Goal: Information Seeking & Learning: Learn about a topic

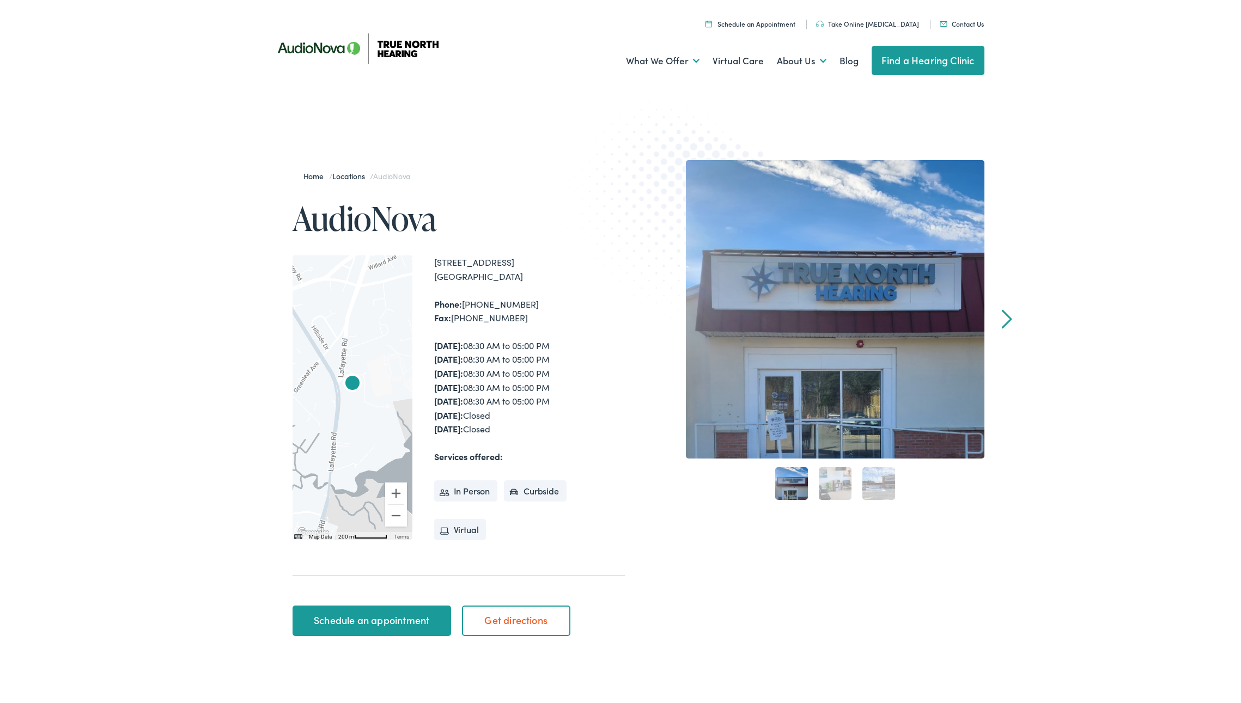
click at [1001, 309] on link "Next" at bounding box center [1006, 317] width 10 height 20
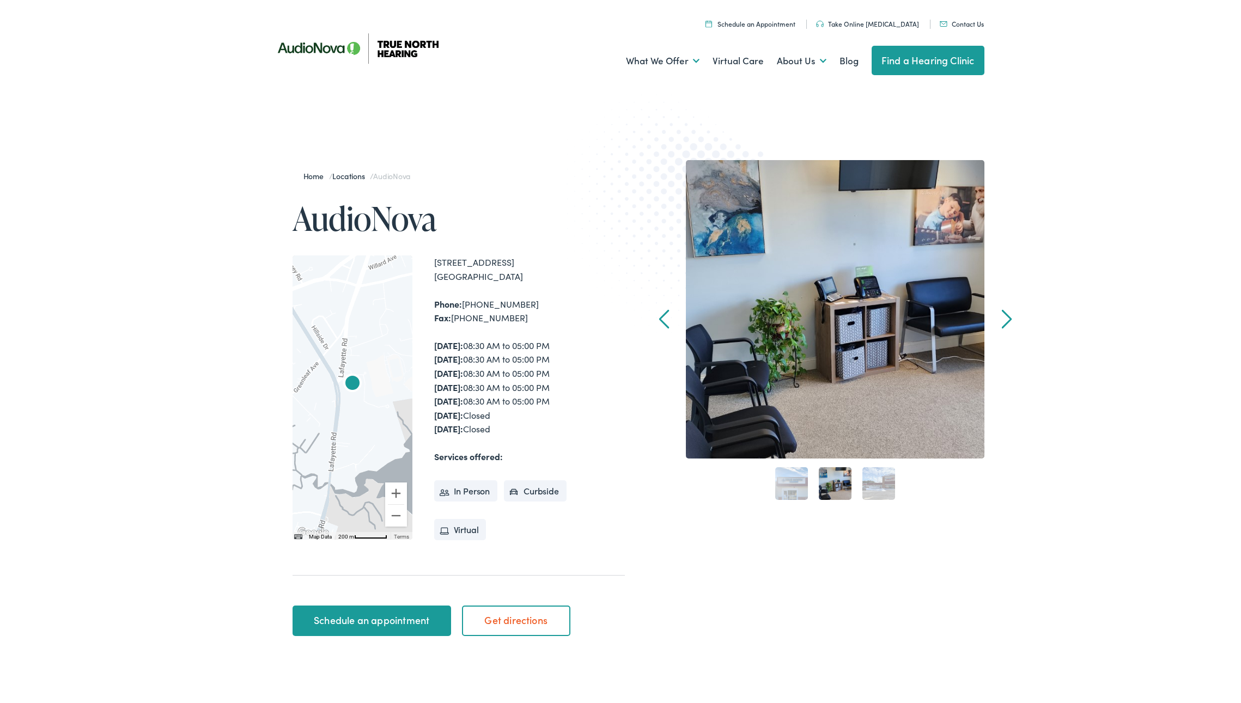
click at [1001, 309] on link "Next" at bounding box center [1006, 317] width 10 height 20
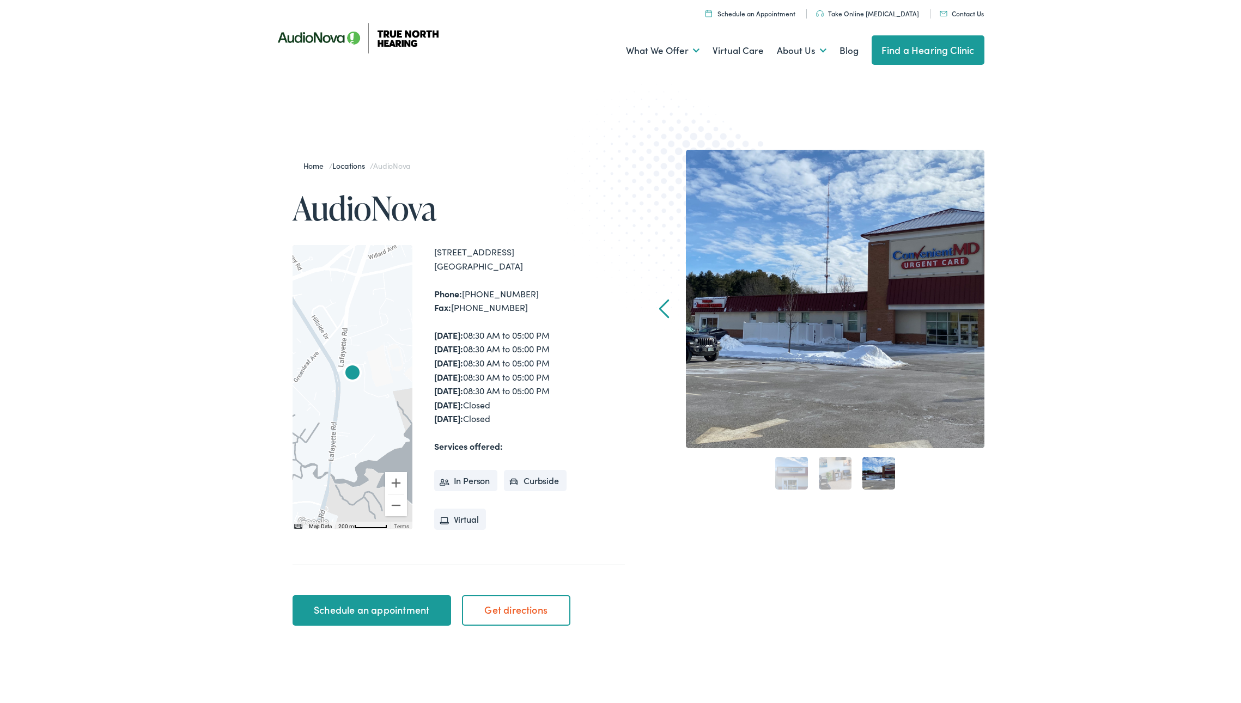
scroll to position [11, 0]
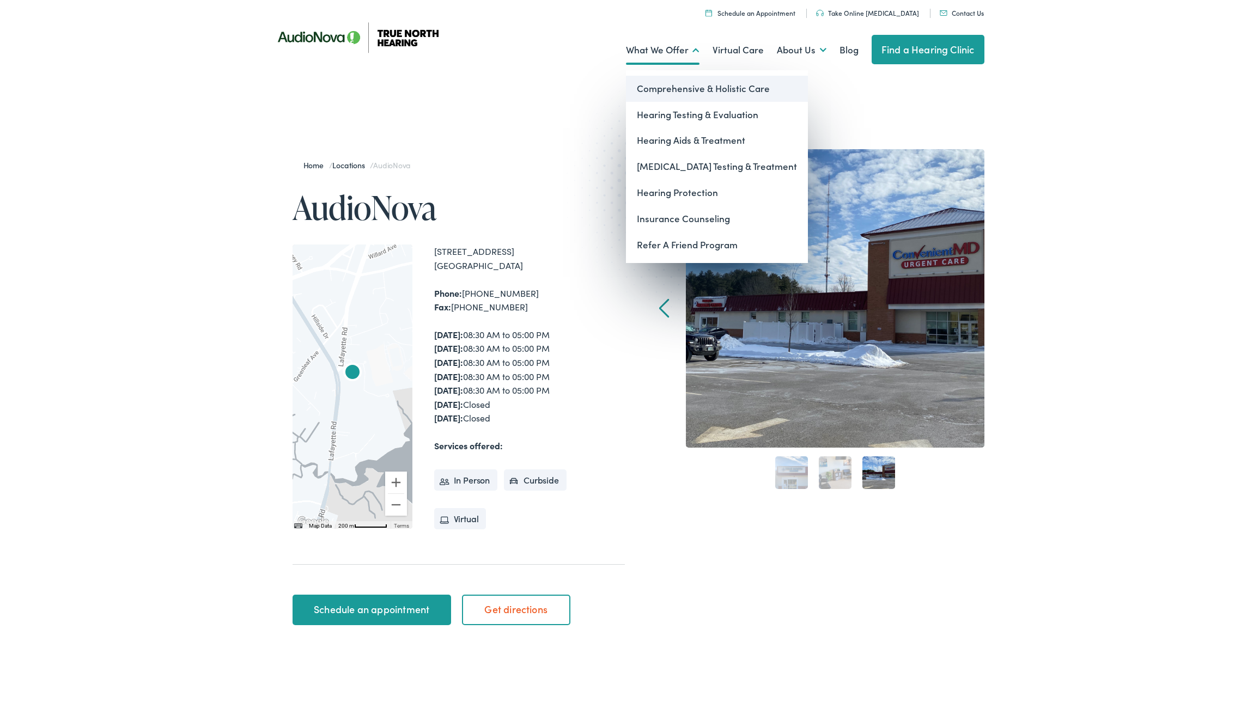
click at [684, 82] on link "Comprehensive & Holistic Care" at bounding box center [717, 87] width 182 height 26
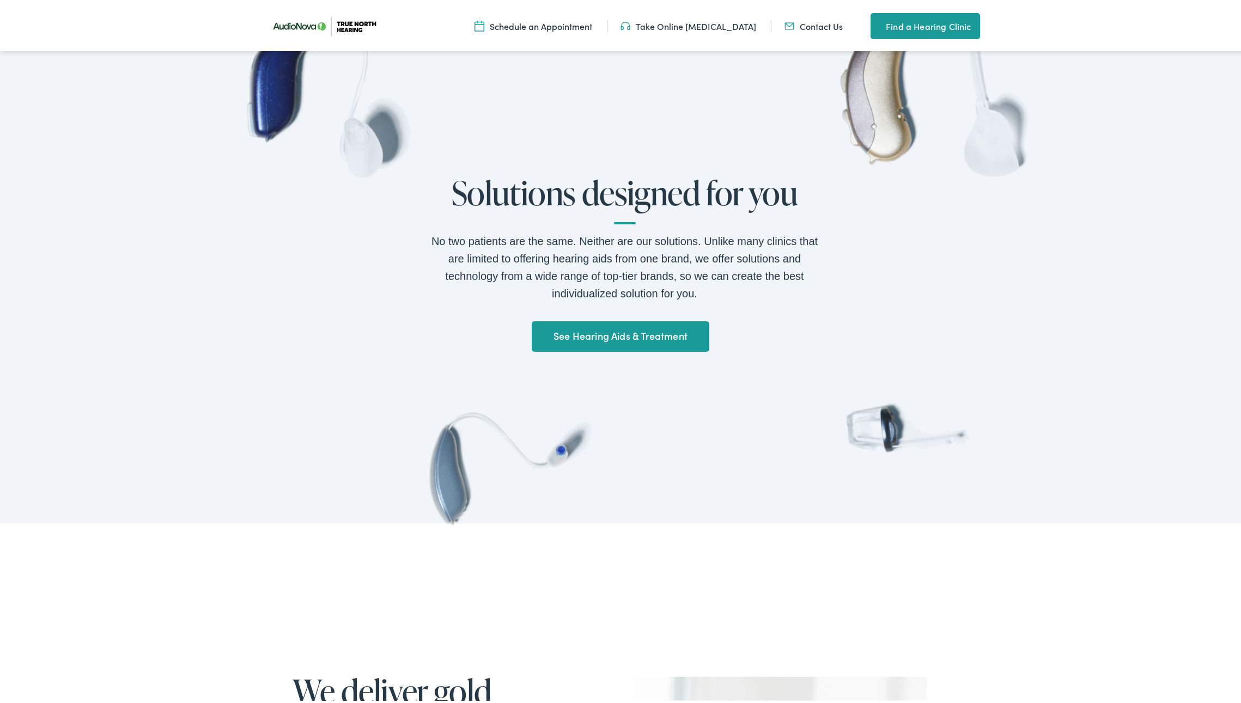
scroll to position [820, 0]
click at [612, 331] on link "See Hearing Aids & Treatment" at bounding box center [620, 334] width 177 height 31
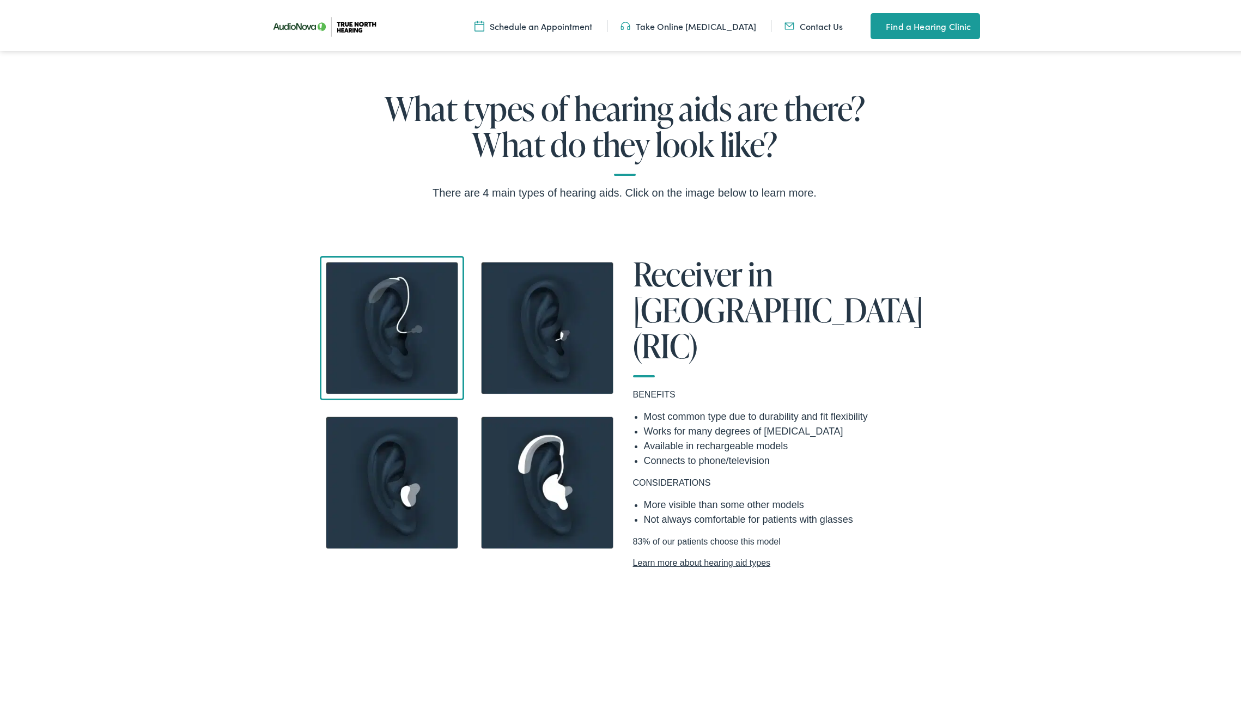
scroll to position [901, 0]
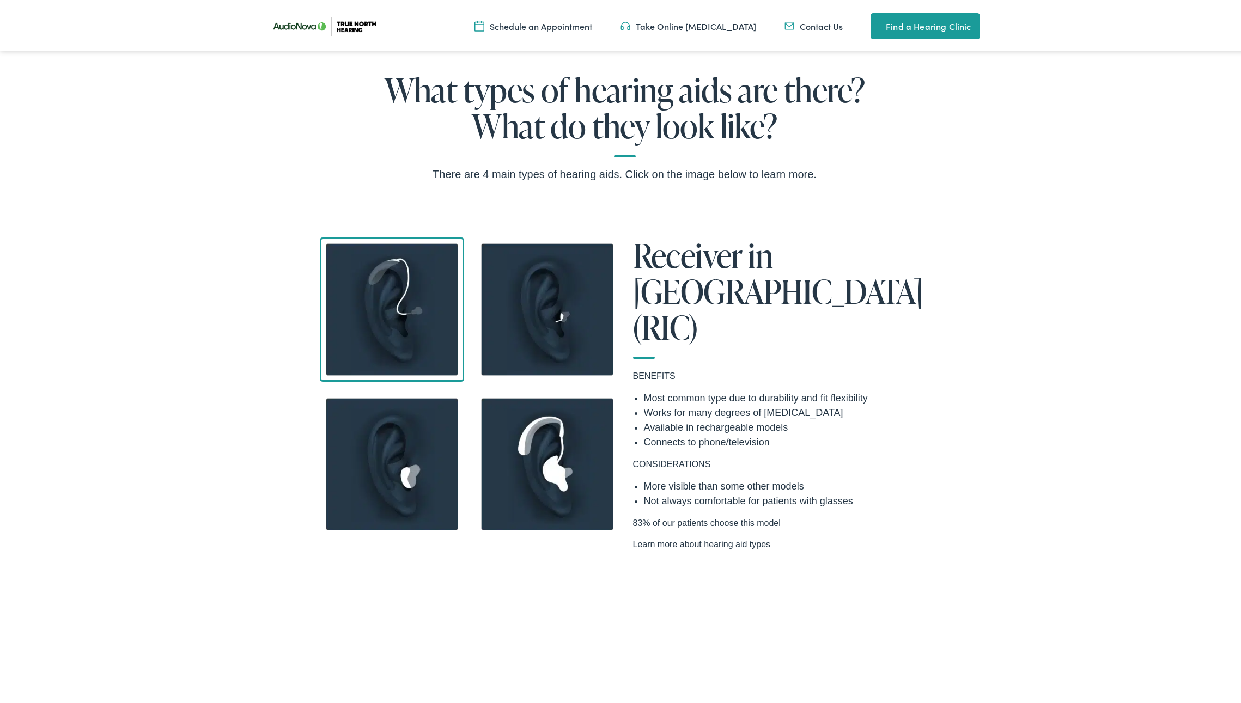
click at [536, 327] on img at bounding box center [547, 307] width 144 height 144
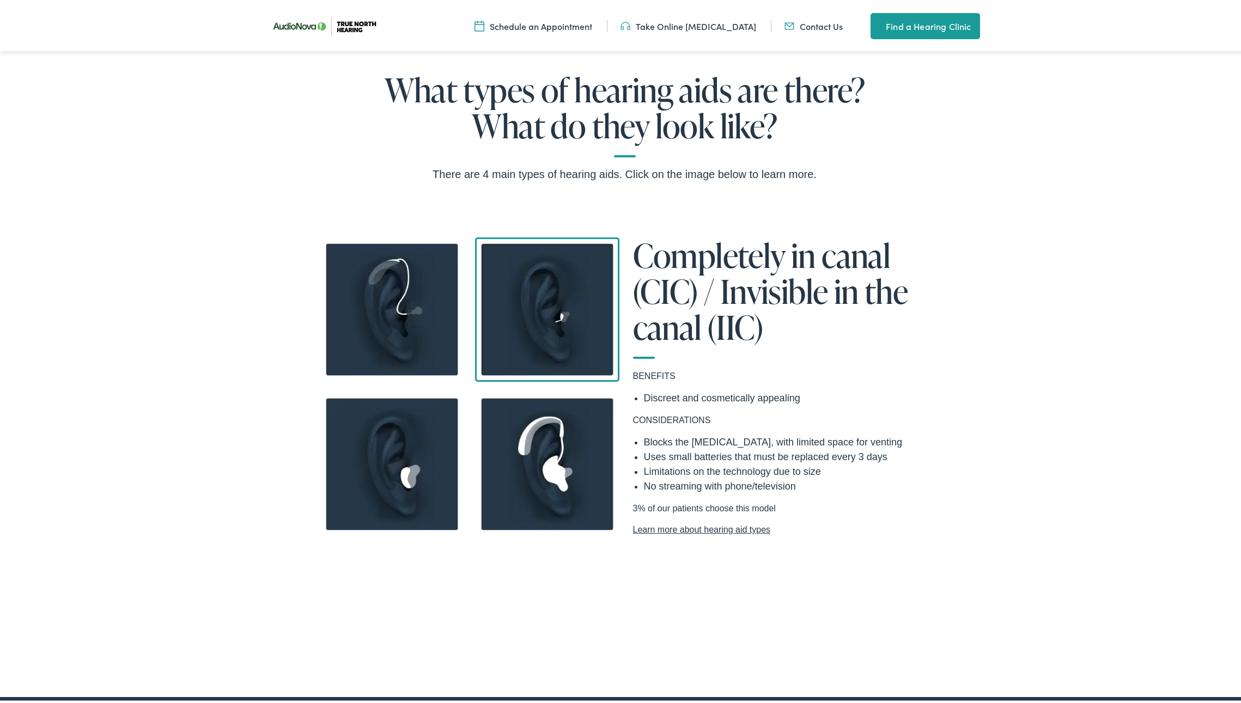
click at [373, 434] on img at bounding box center [392, 462] width 144 height 144
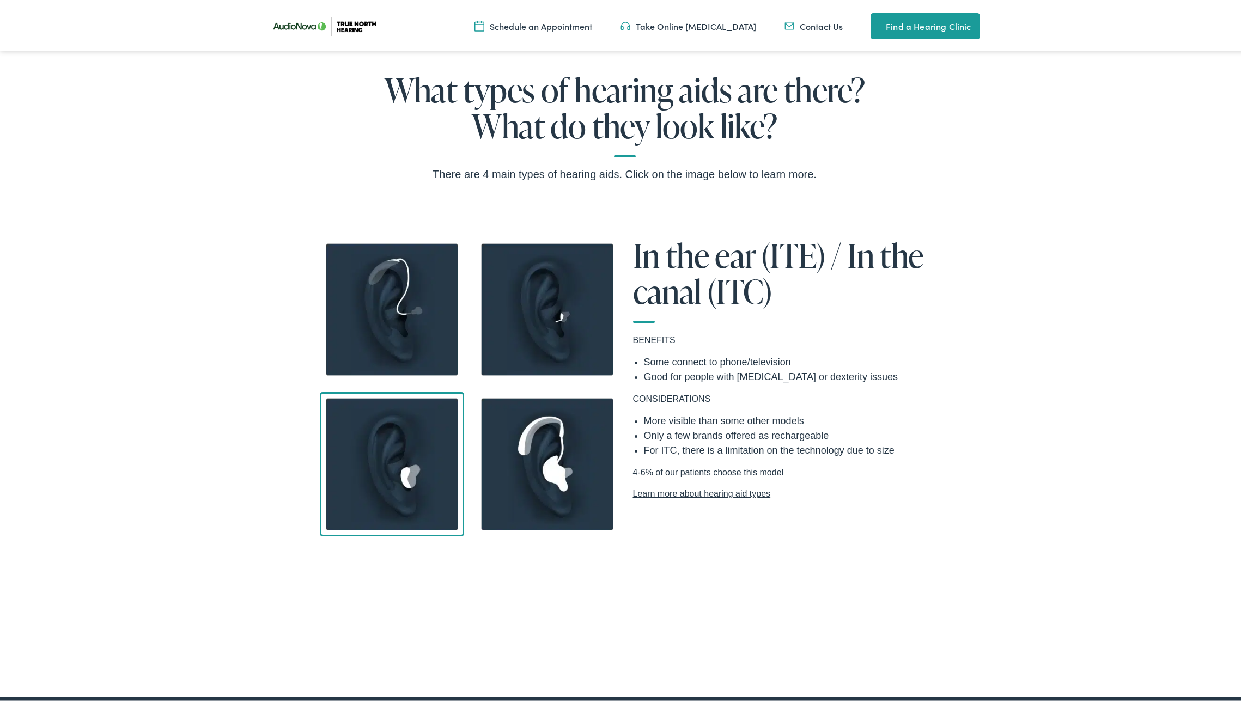
click at [422, 332] on img at bounding box center [392, 307] width 144 height 144
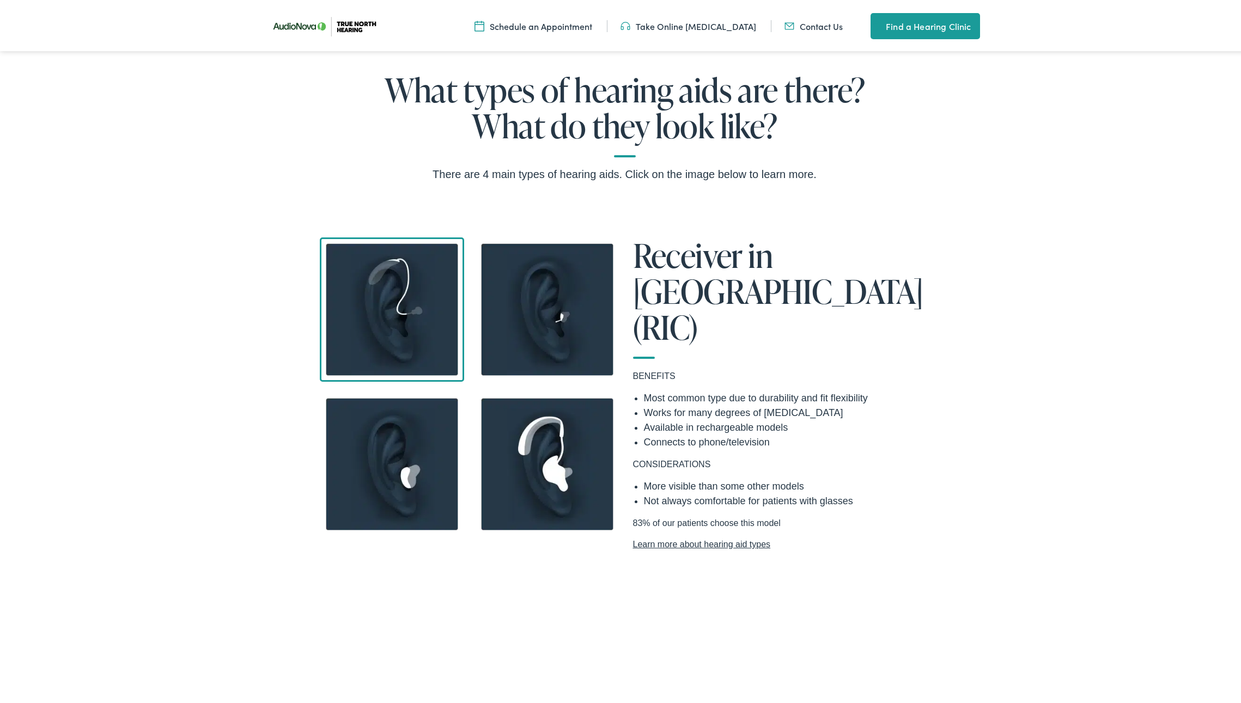
click at [529, 318] on img at bounding box center [547, 307] width 144 height 144
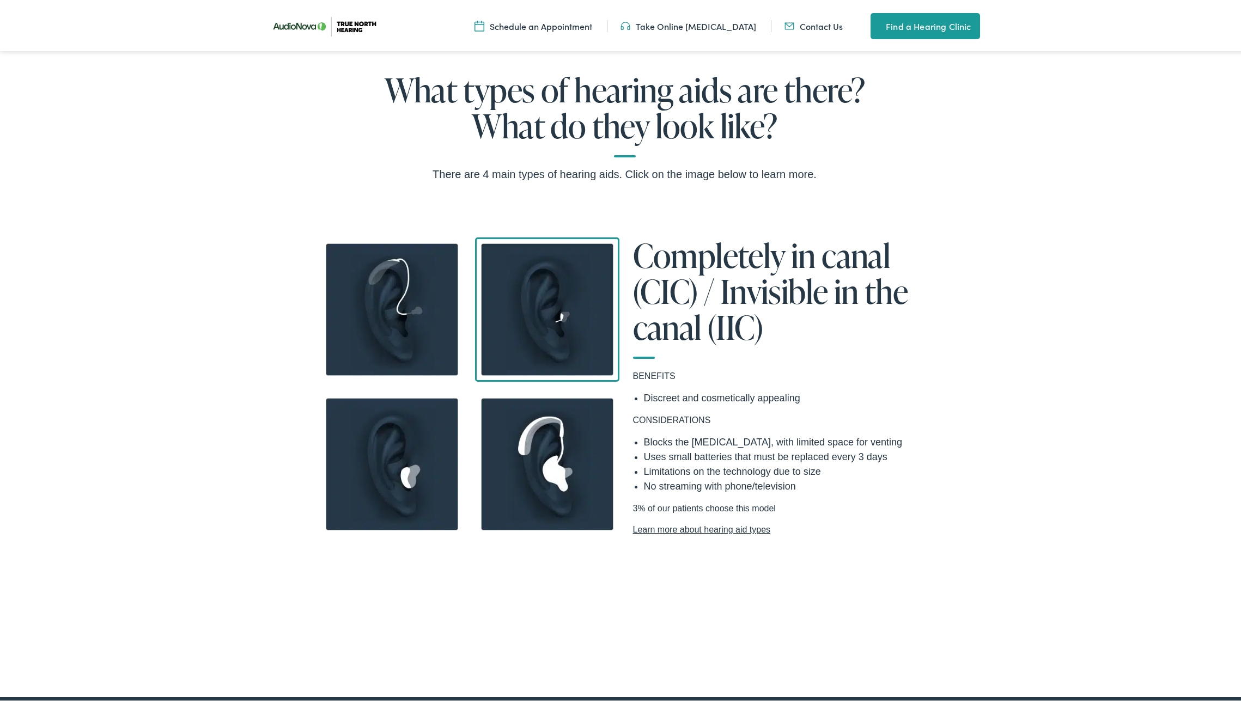
click at [374, 450] on img at bounding box center [392, 462] width 144 height 144
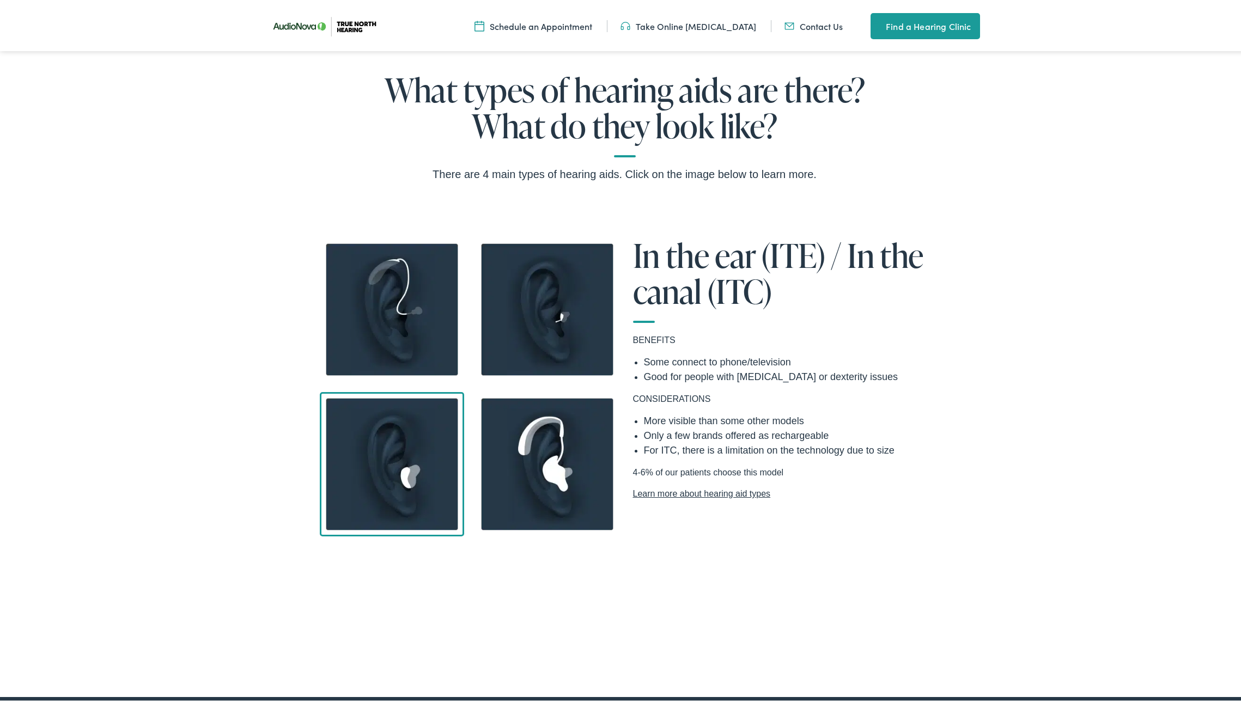
click at [564, 447] on img at bounding box center [547, 462] width 144 height 144
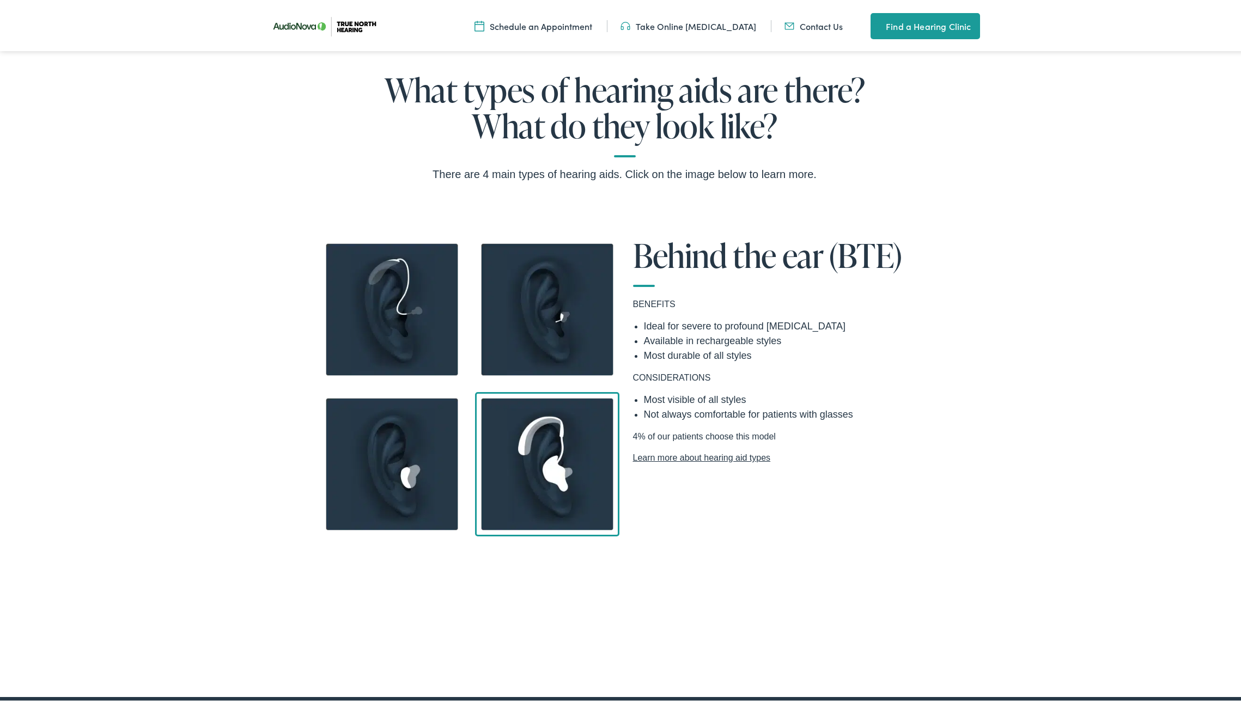
click at [394, 329] on img at bounding box center [392, 307] width 144 height 144
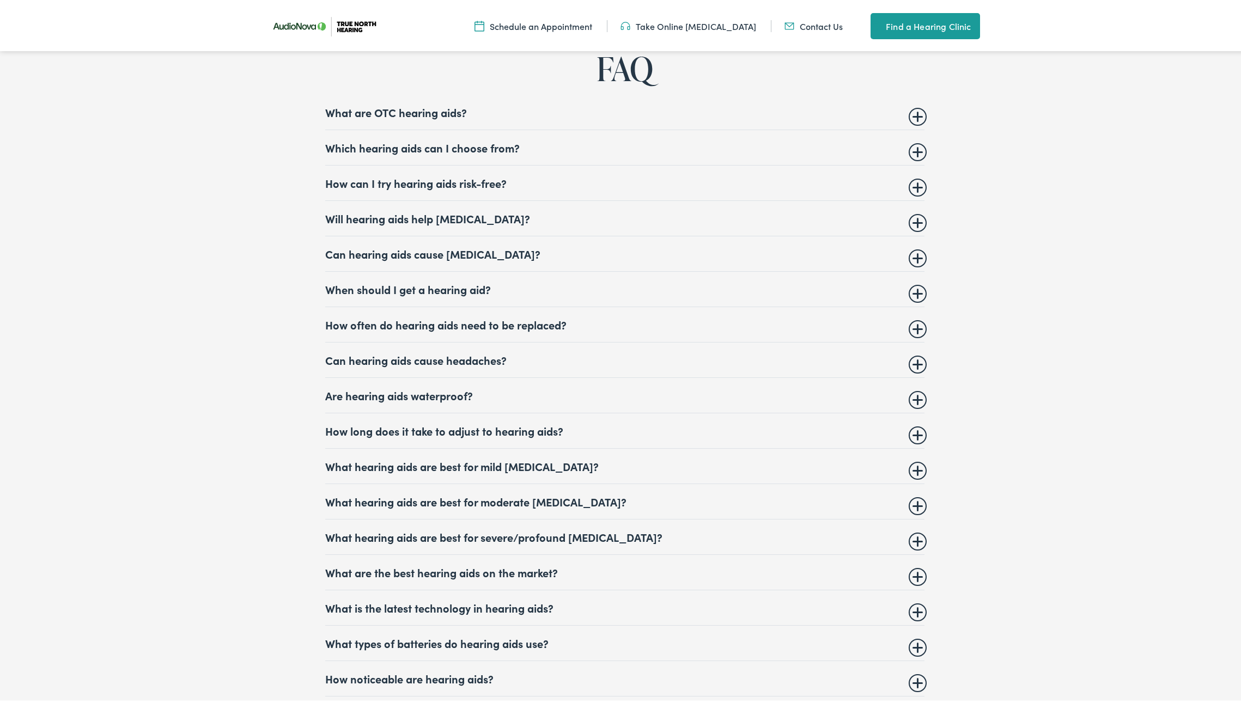
scroll to position [4432, 0]
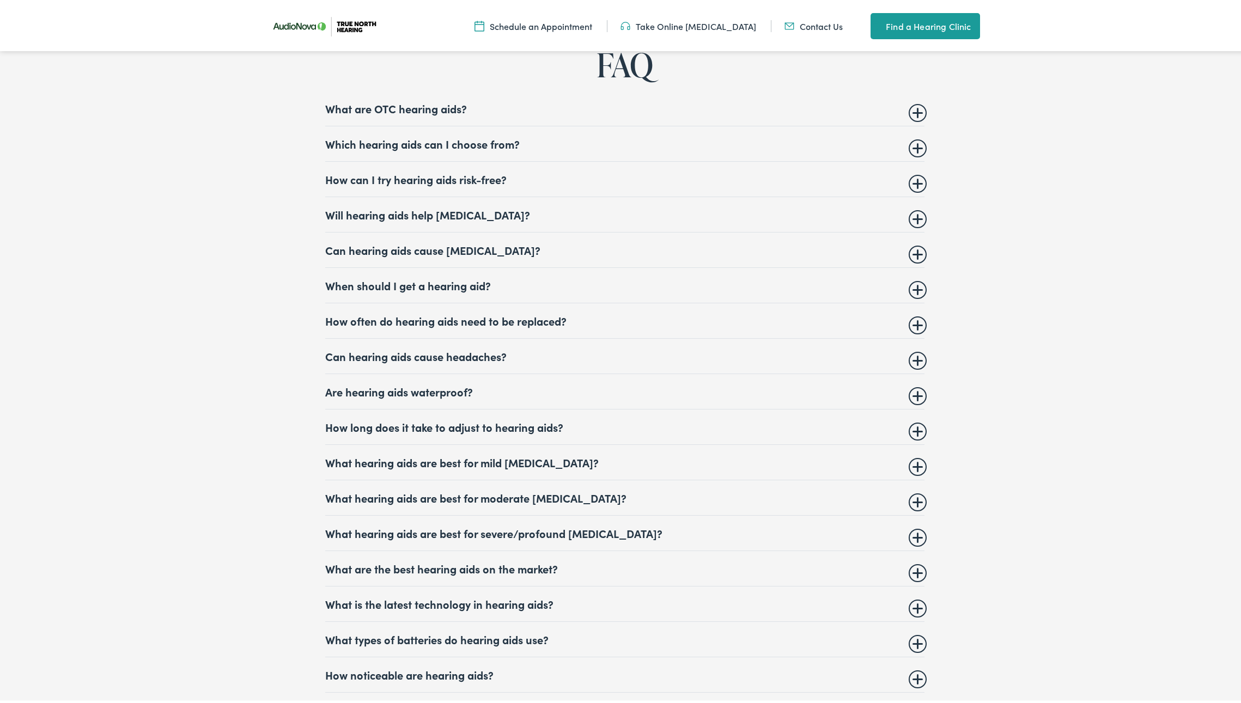
click at [912, 148] on summary "Which hearing aids can I choose from?" at bounding box center [624, 141] width 599 height 13
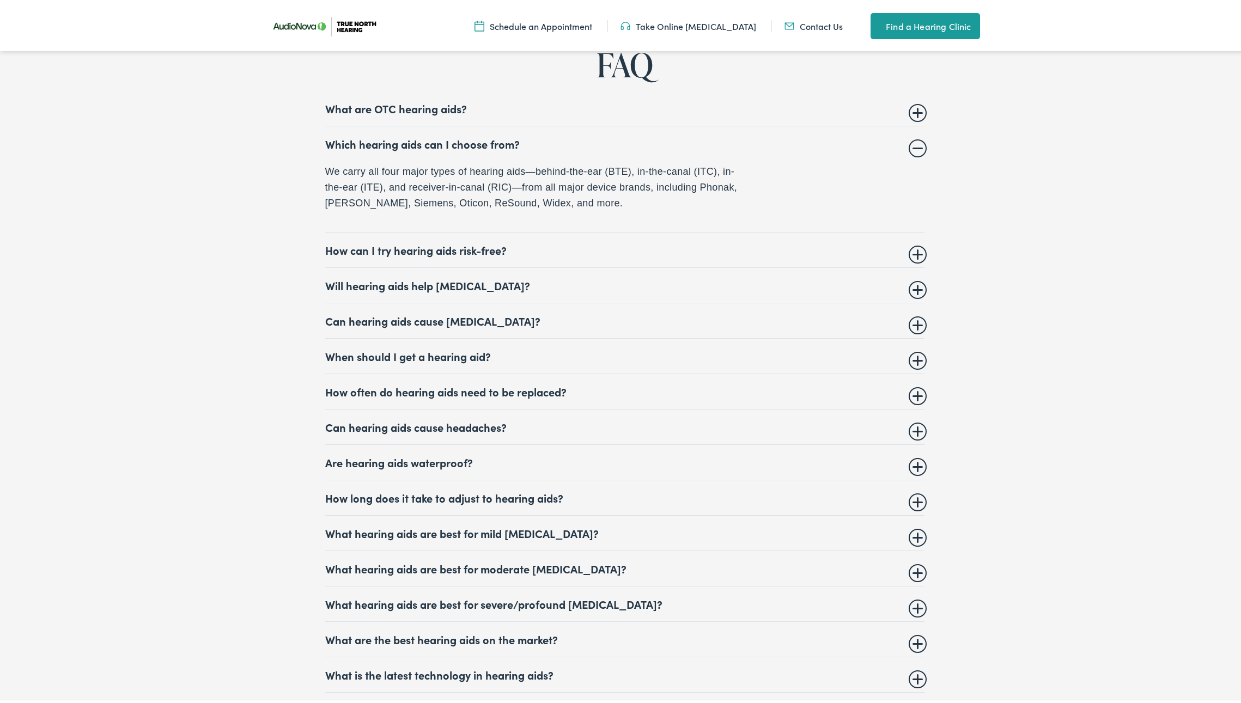
click at [912, 152] on details "Which hearing aids can I choose from? We carry all four major types of hearing …" at bounding box center [624, 177] width 599 height 106
click at [913, 147] on summary "Which hearing aids can I choose from?" at bounding box center [624, 141] width 599 height 13
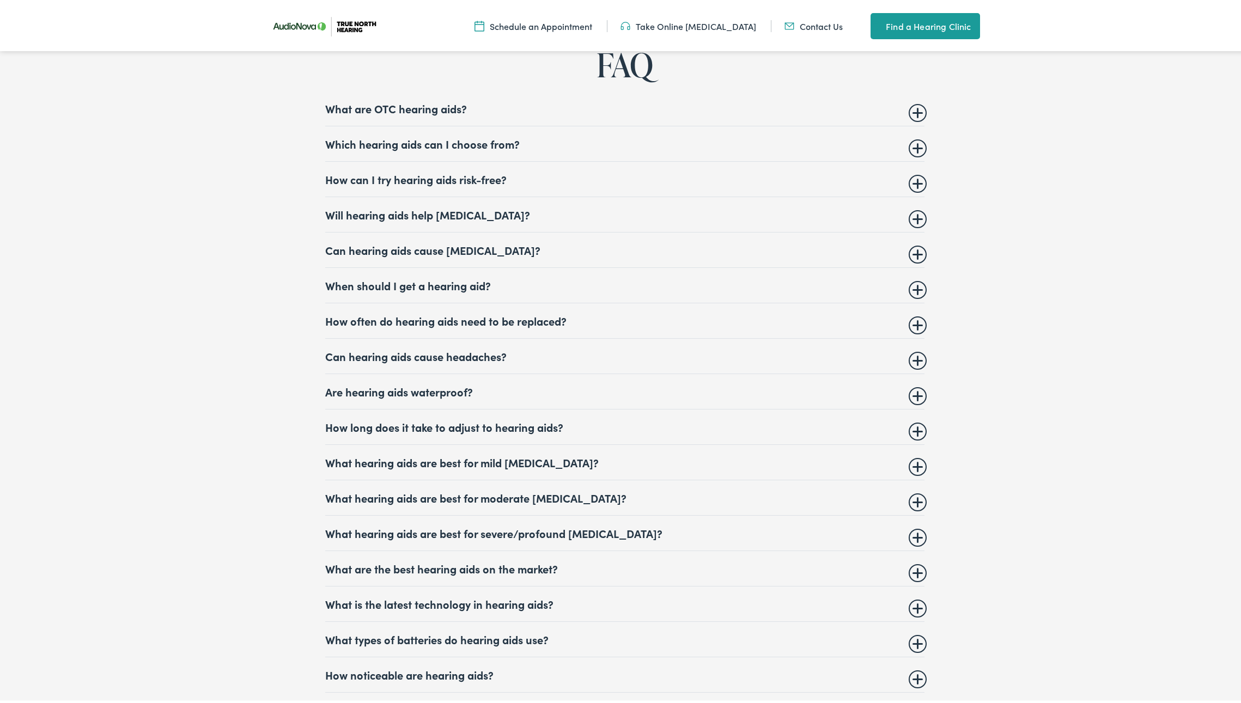
click at [913, 183] on summary "How can I try hearing aids risk-free?" at bounding box center [624, 176] width 599 height 13
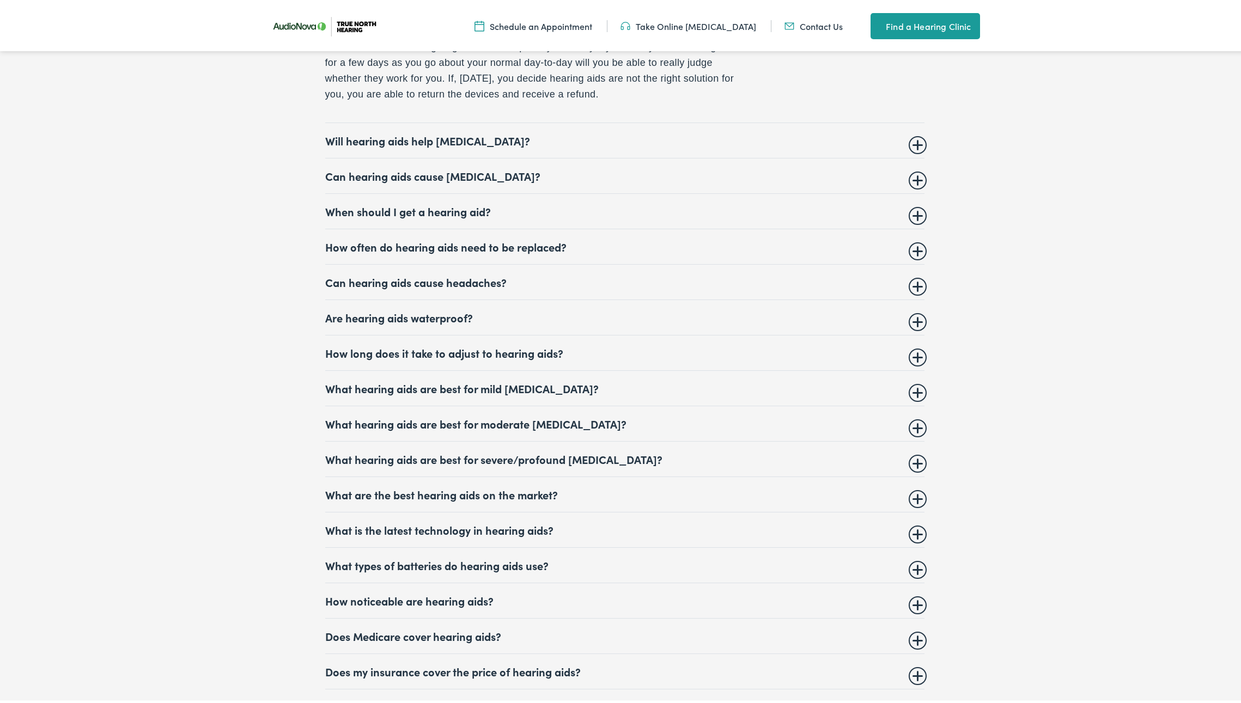
scroll to position [4673, 0]
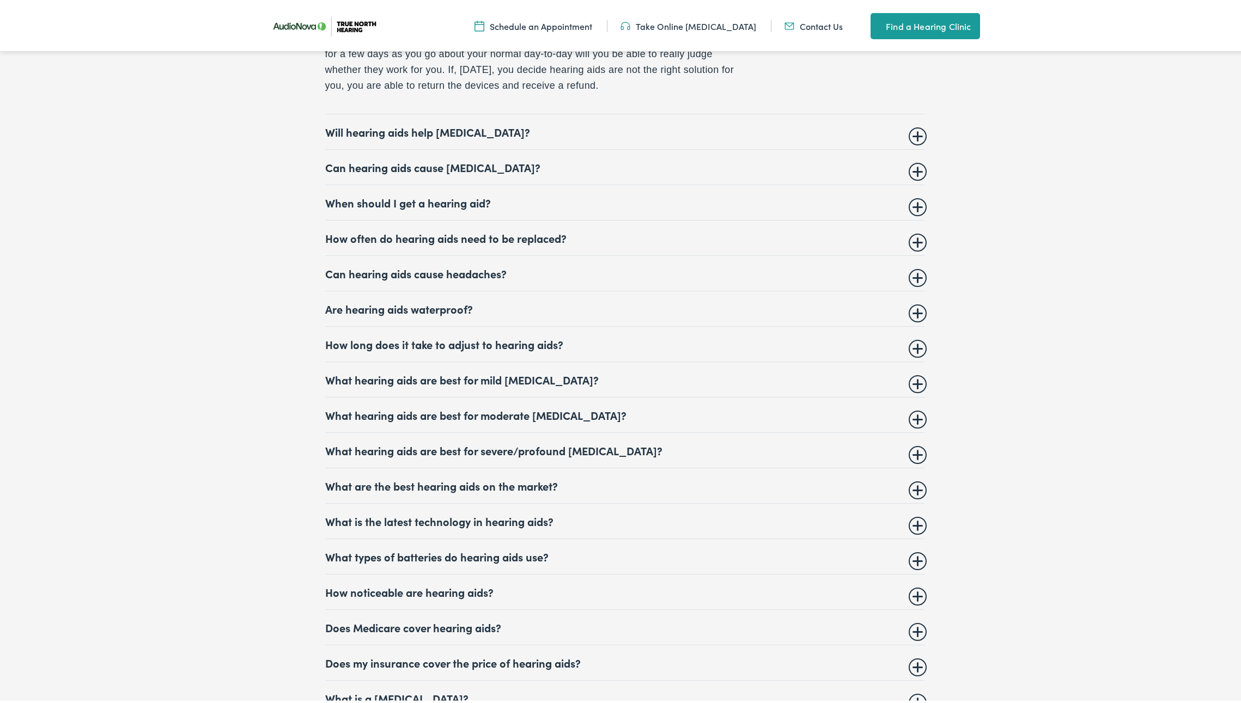
click at [915, 136] on summary "Will hearing aids help tinnitus?" at bounding box center [624, 129] width 599 height 13
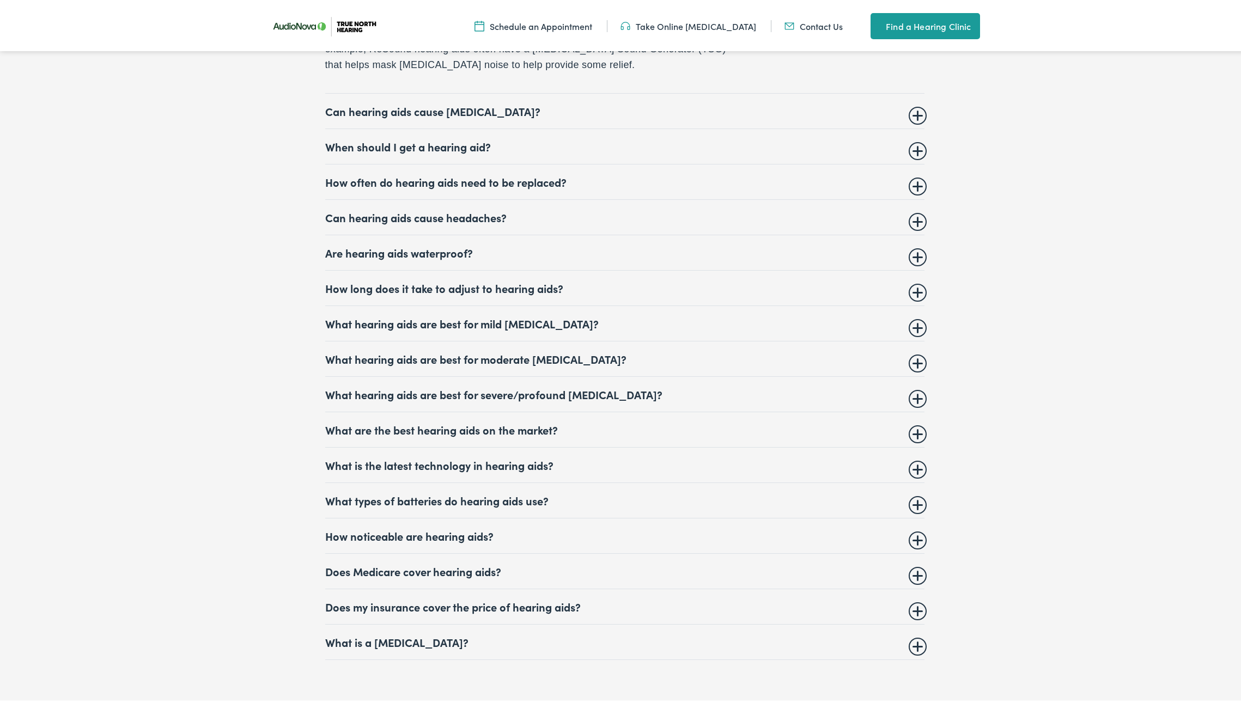
scroll to position [4732, 0]
click at [913, 136] on summary "When should I get a hearing aid?" at bounding box center [624, 142] width 599 height 13
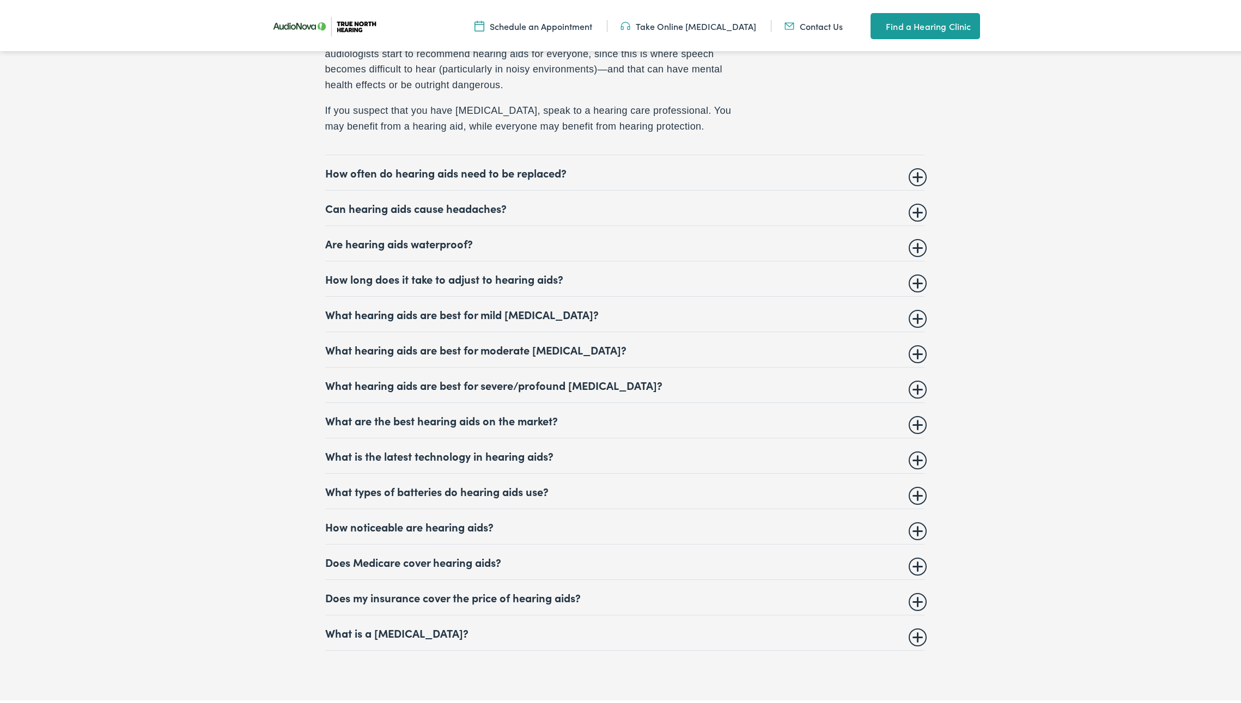
scroll to position [4751, 0]
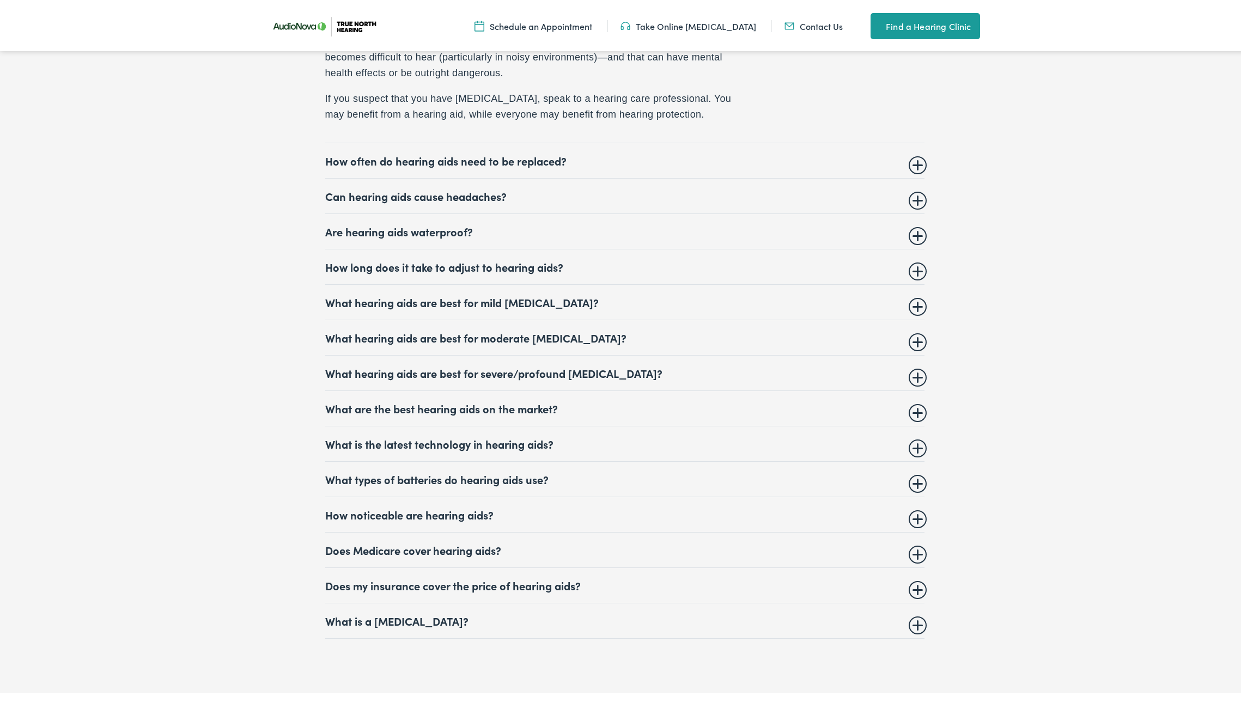
click at [911, 236] on summary "Are hearing aids waterproof?" at bounding box center [624, 229] width 599 height 13
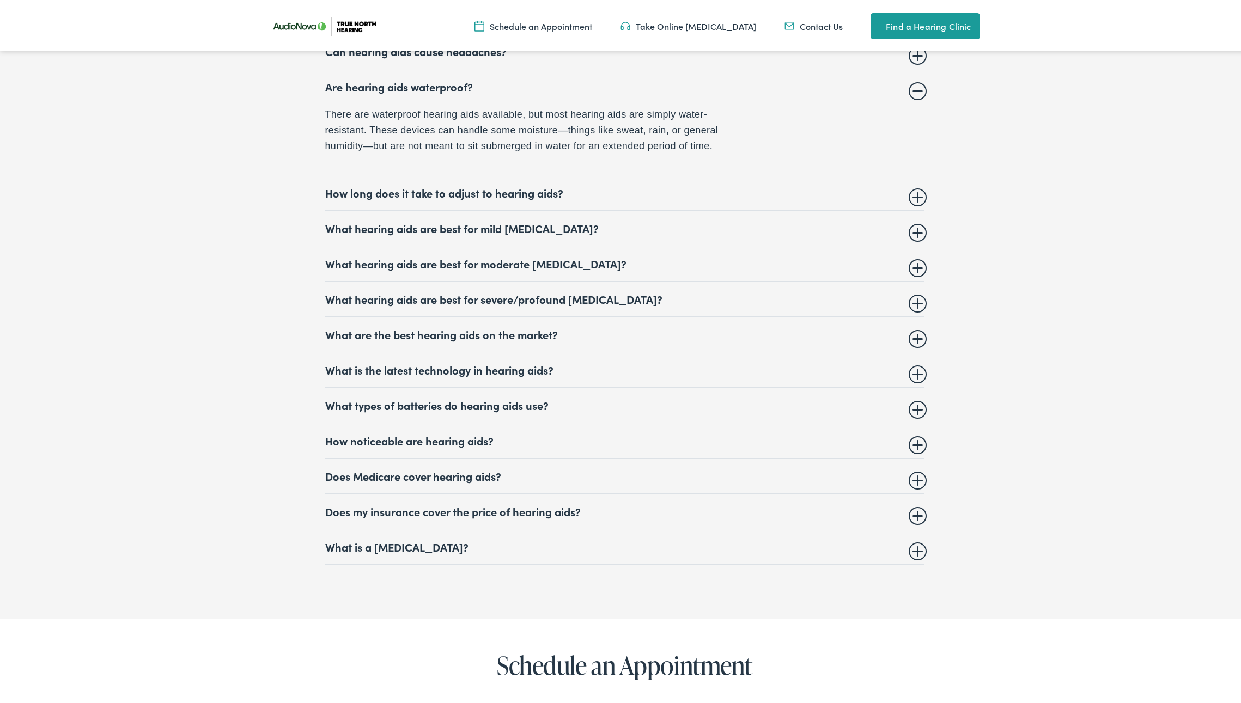
scroll to position [4739, 0]
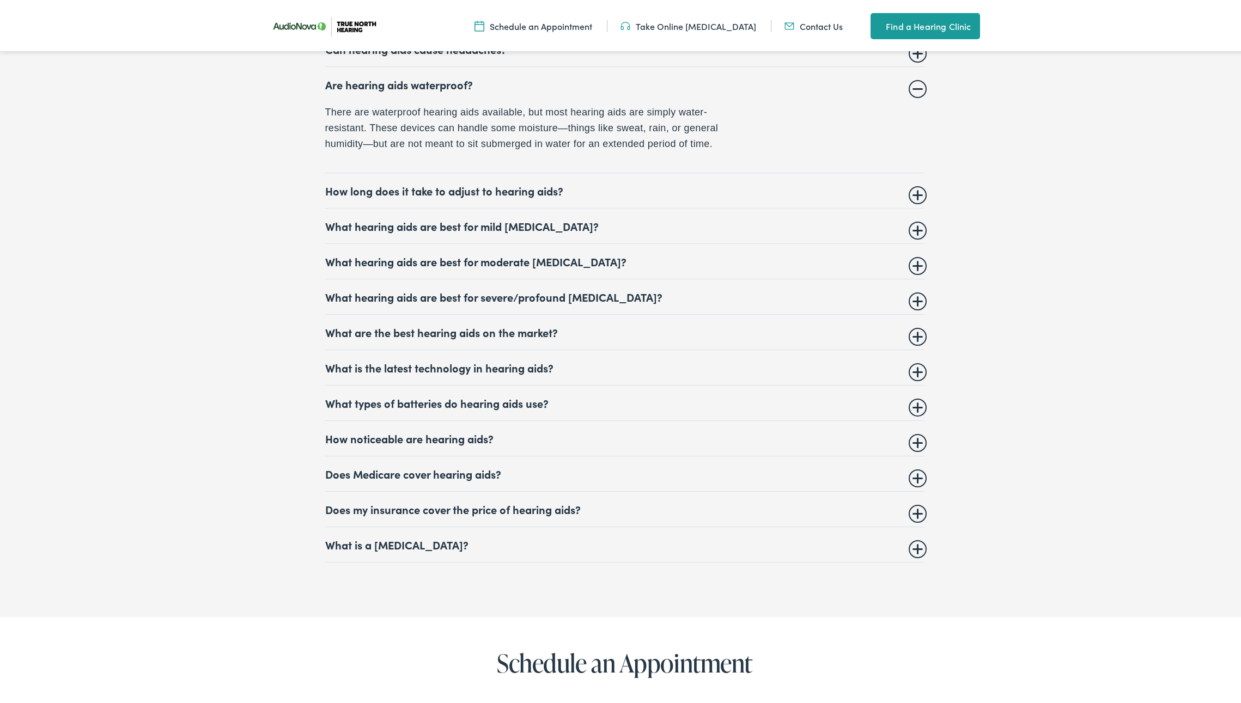
click at [913, 230] on summary "What hearing aids are best for mild hearing loss?" at bounding box center [624, 223] width 599 height 13
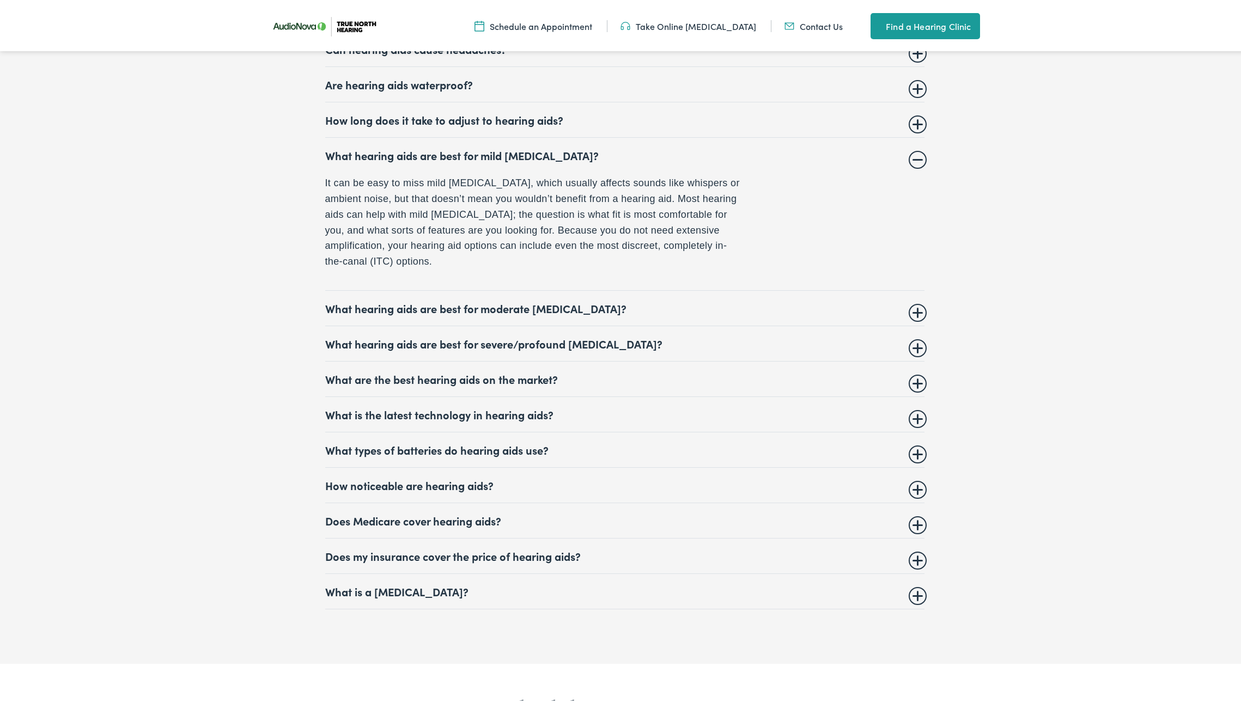
click at [916, 310] on summary "What hearing aids are best for moderate hearing loss?" at bounding box center [624, 306] width 599 height 13
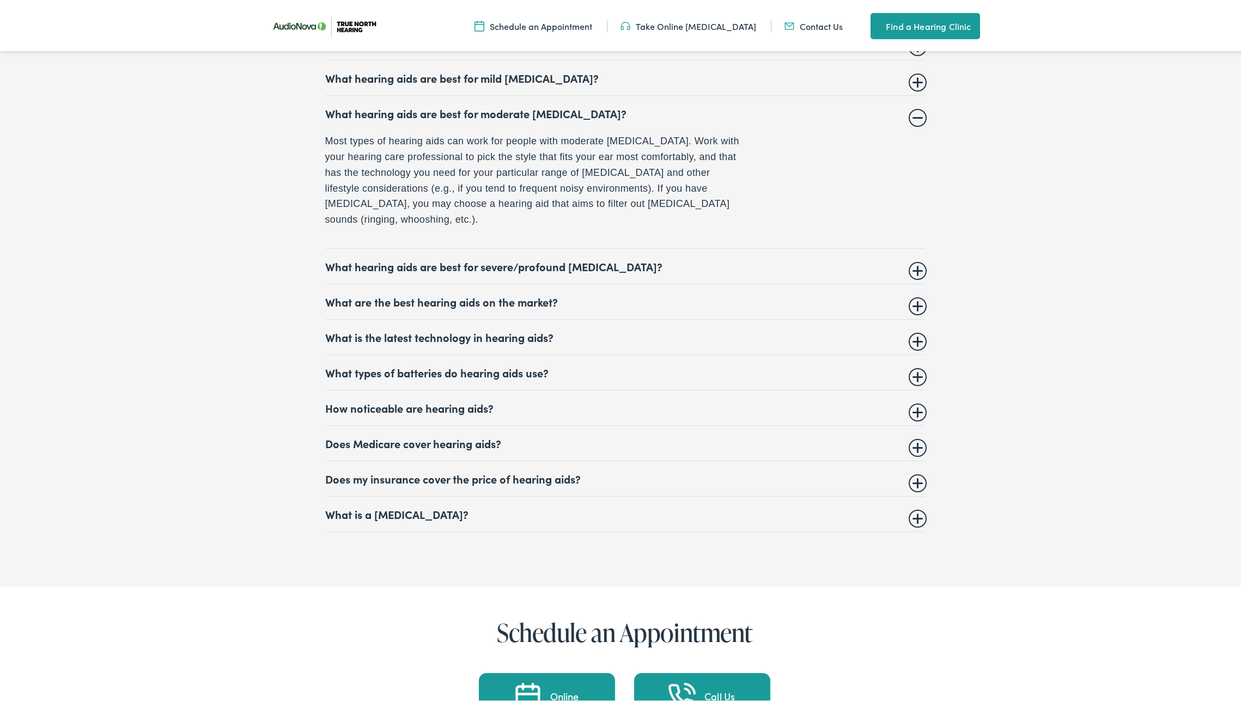
scroll to position [4822, 0]
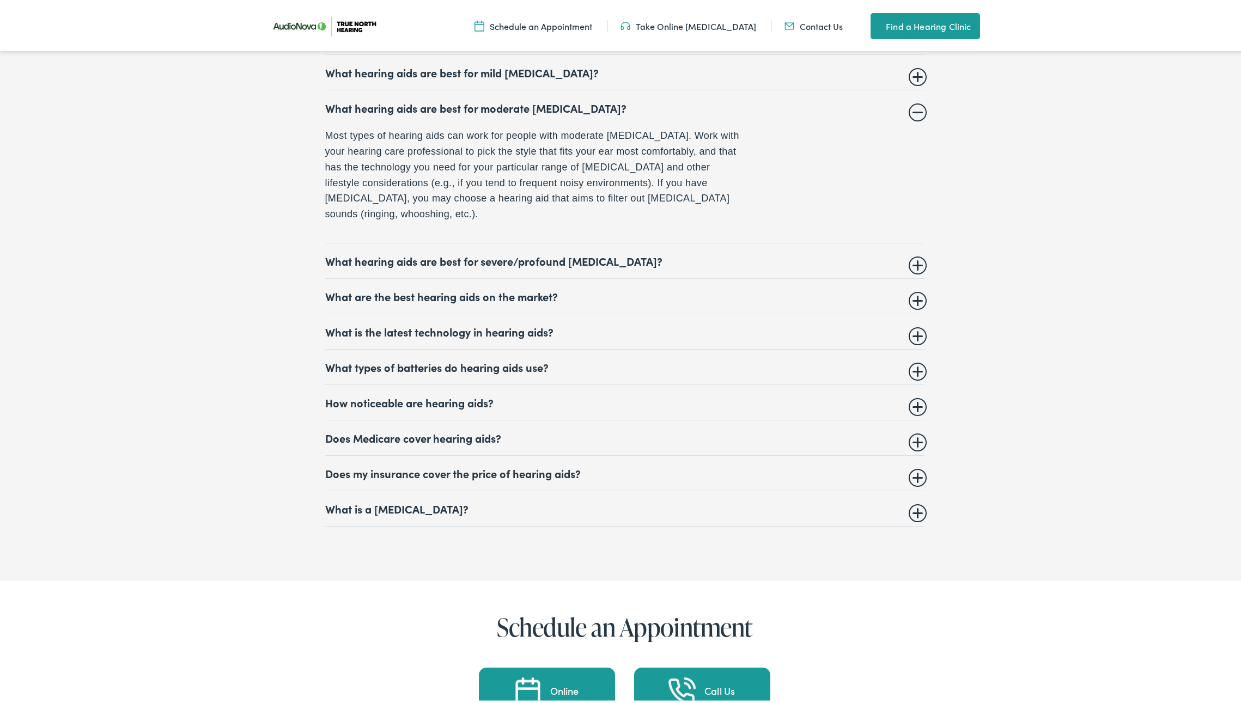
click at [916, 288] on summary "What are the best hearing aids on the market?" at bounding box center [624, 294] width 599 height 13
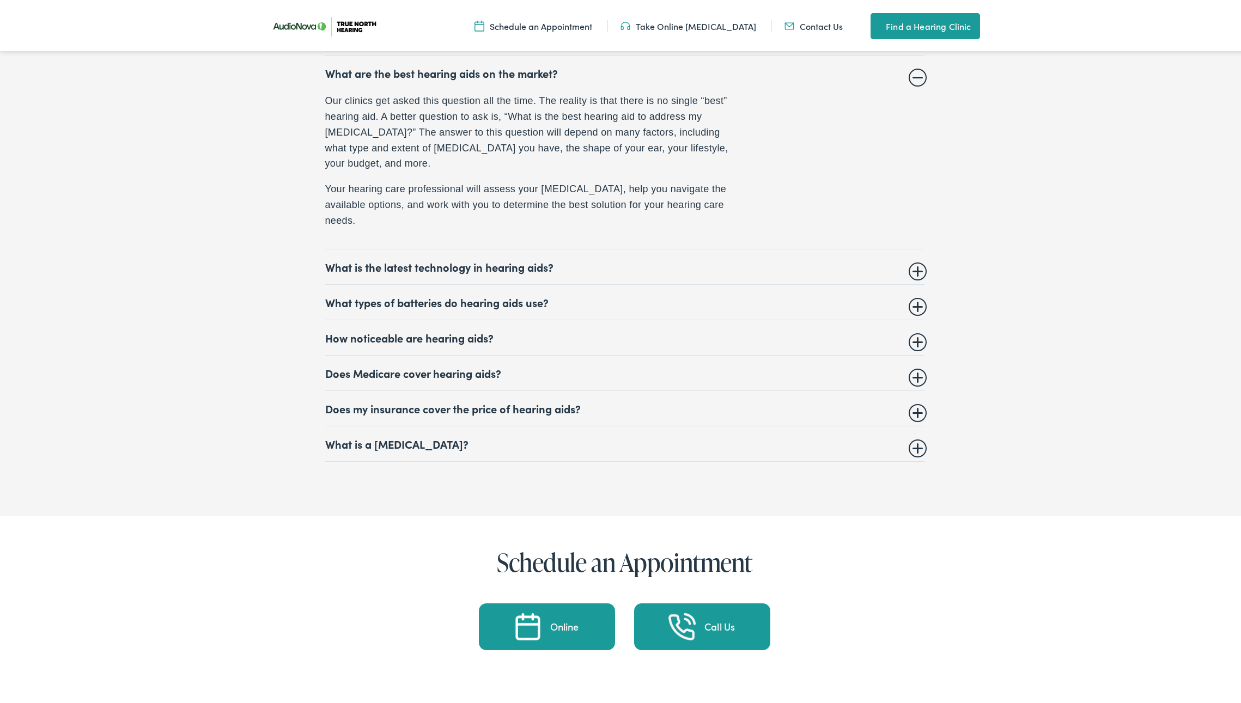
scroll to position [4936, 0]
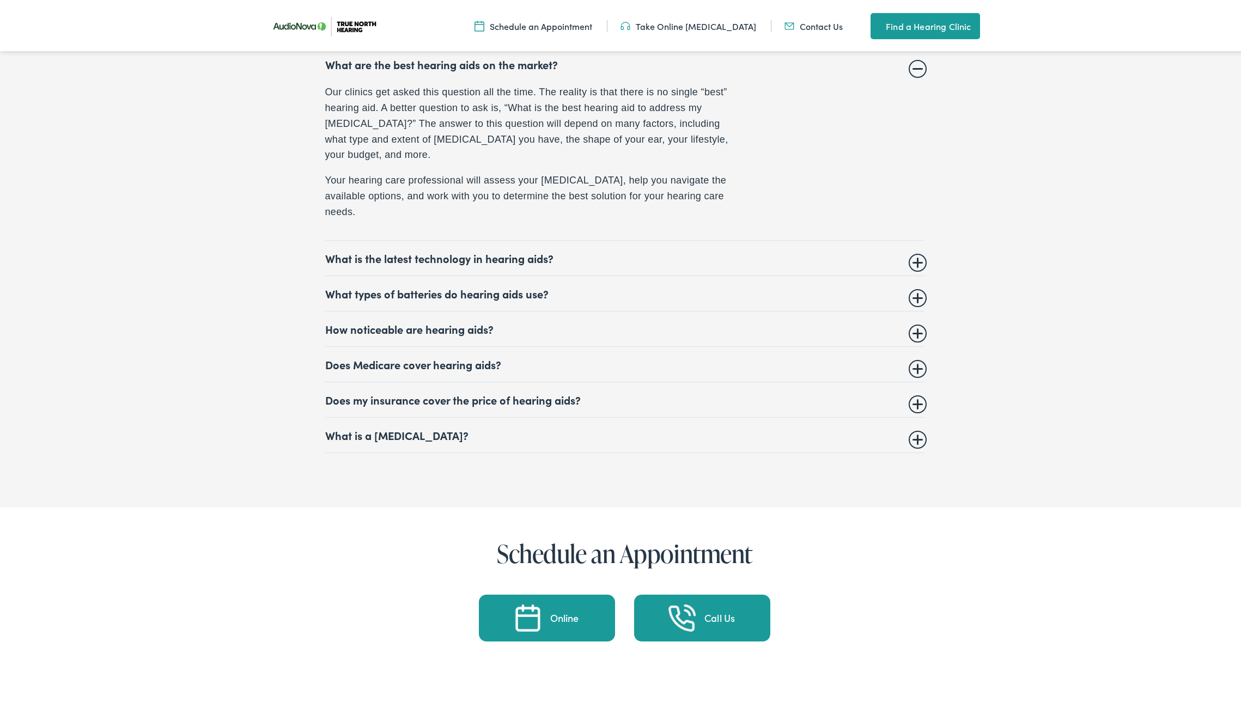
click at [914, 261] on summary "What is the latest technology in hearing aids?" at bounding box center [624, 255] width 599 height 13
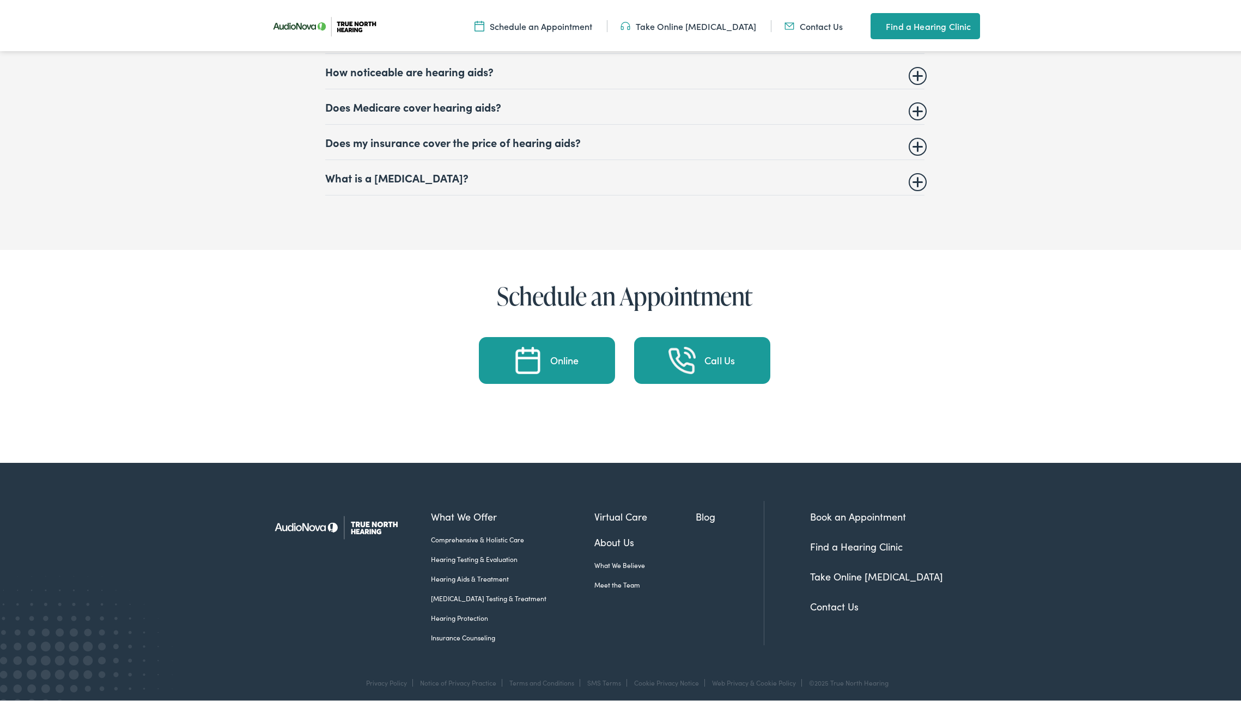
scroll to position [5232, 0]
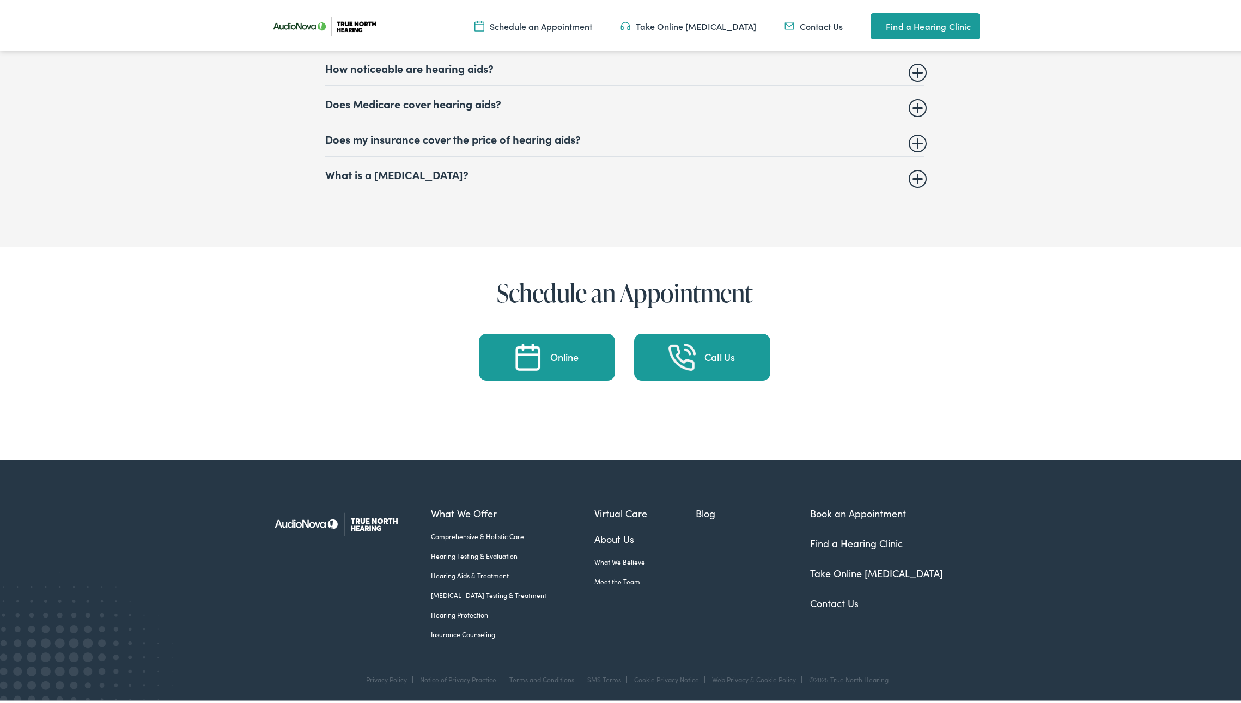
click at [913, 141] on summary "Does my insurance cover the price of hearing aids?" at bounding box center [624, 136] width 599 height 13
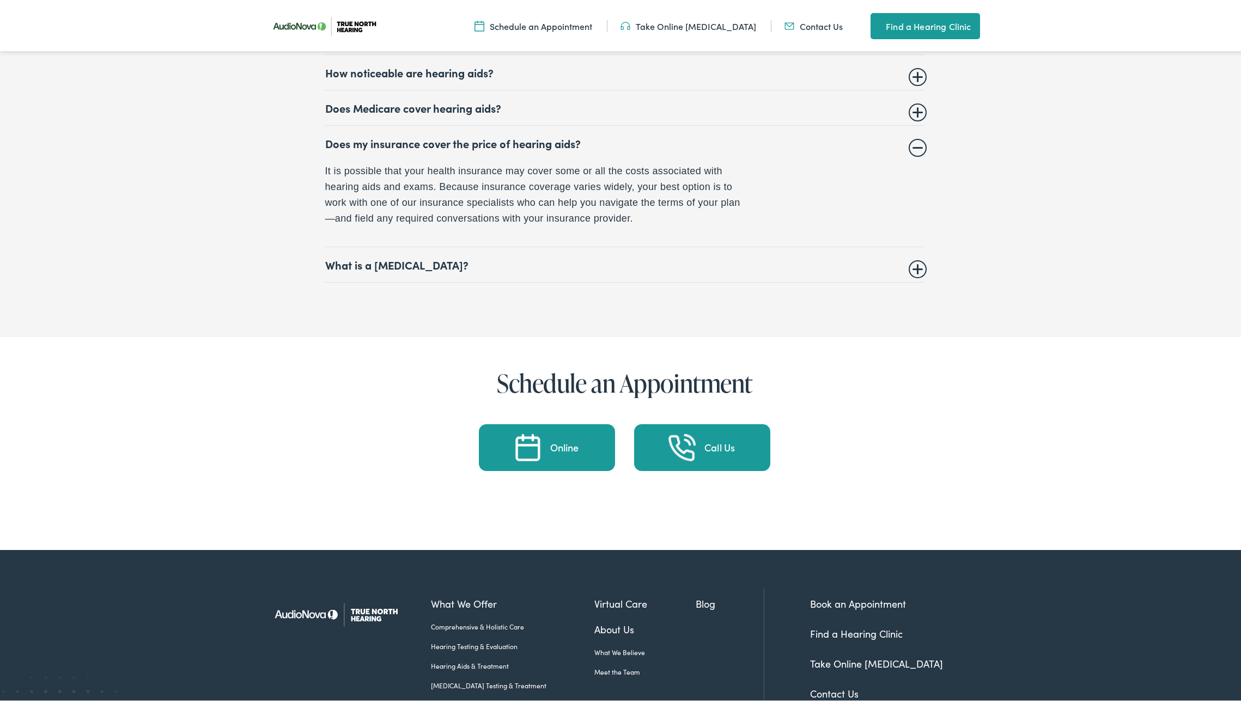
scroll to position [5034, 0]
click at [914, 267] on summary "What is a hearing test?" at bounding box center [624, 263] width 599 height 13
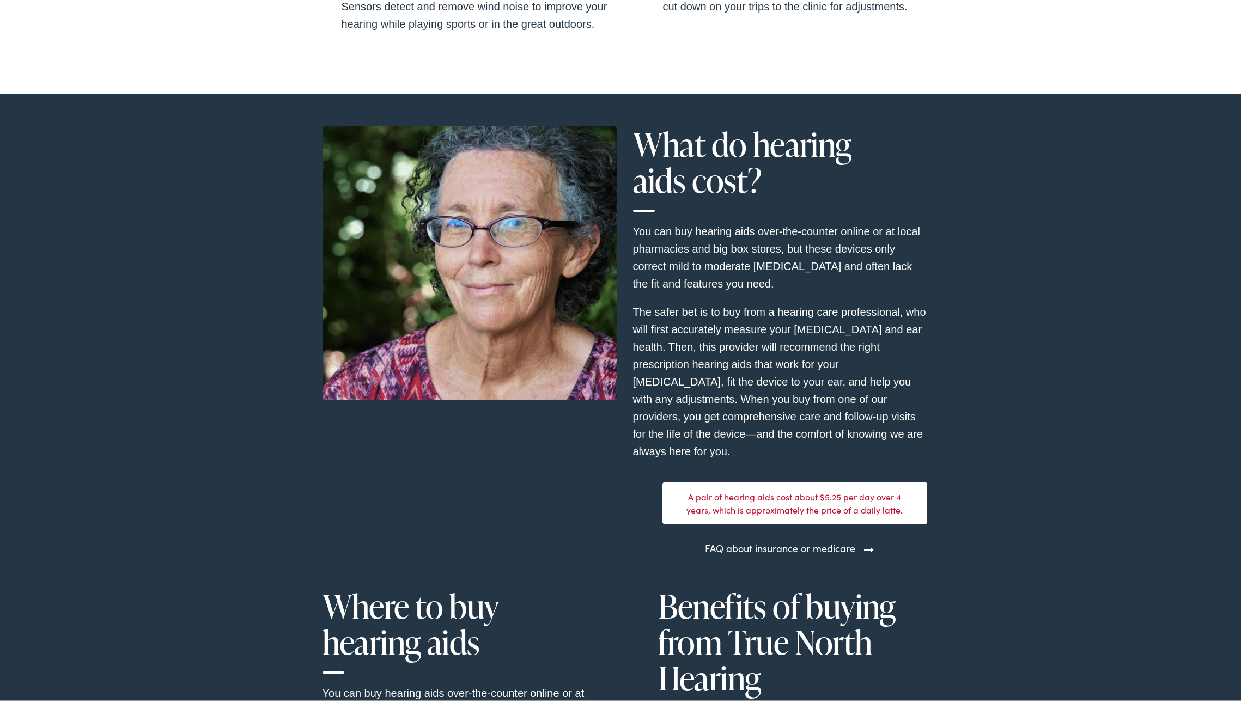
scroll to position [0, 0]
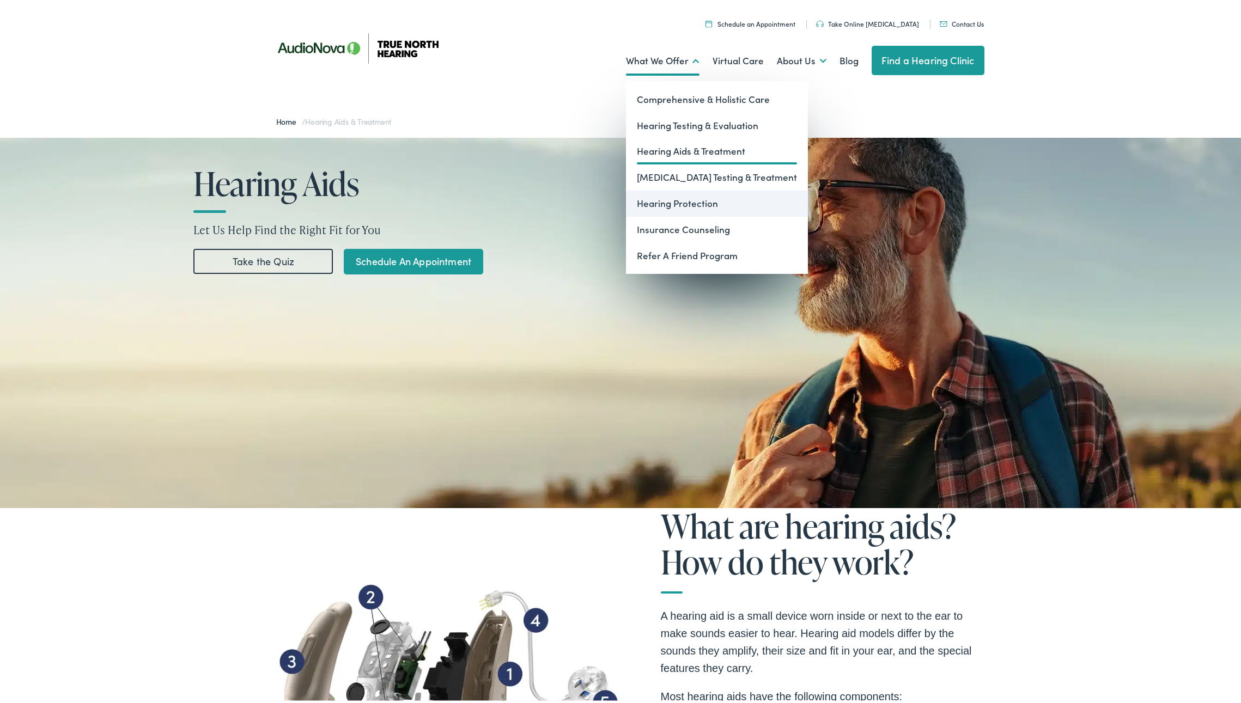
click at [663, 200] on link "Hearing Protection" at bounding box center [717, 201] width 182 height 26
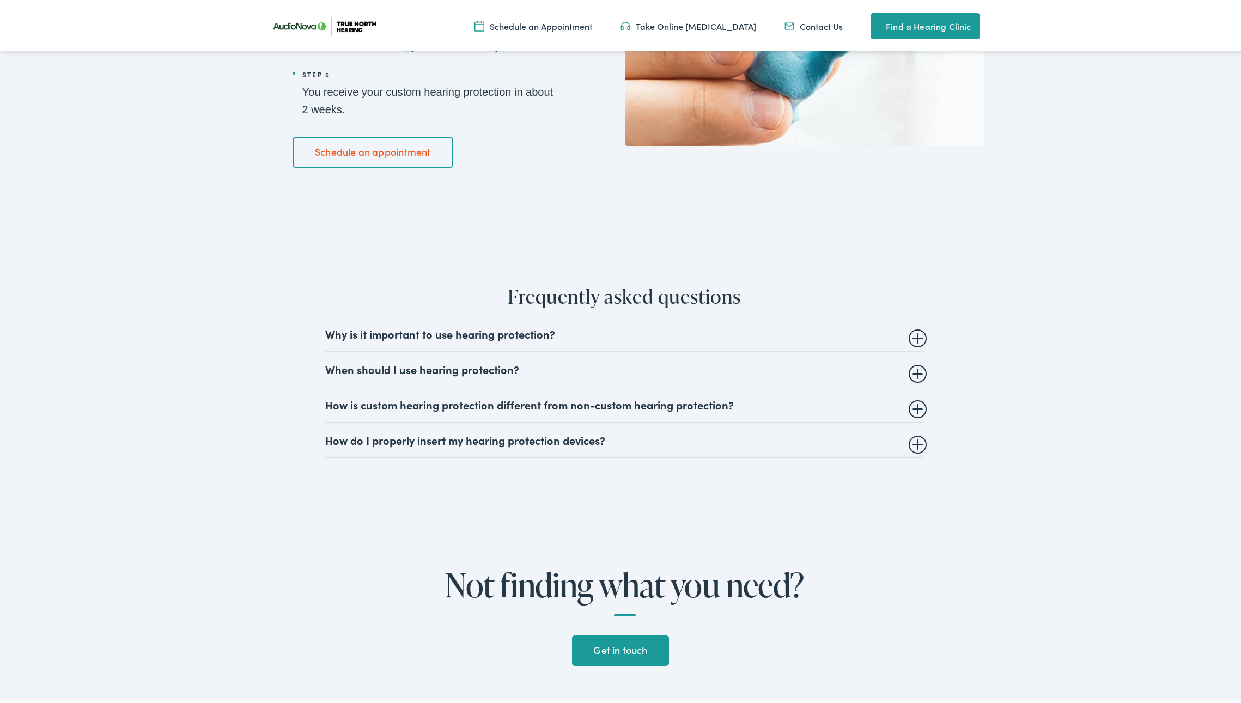
scroll to position [1797, 0]
click at [910, 404] on summary "How is custom hearing protection different from non-custom hearing protection?" at bounding box center [624, 401] width 599 height 13
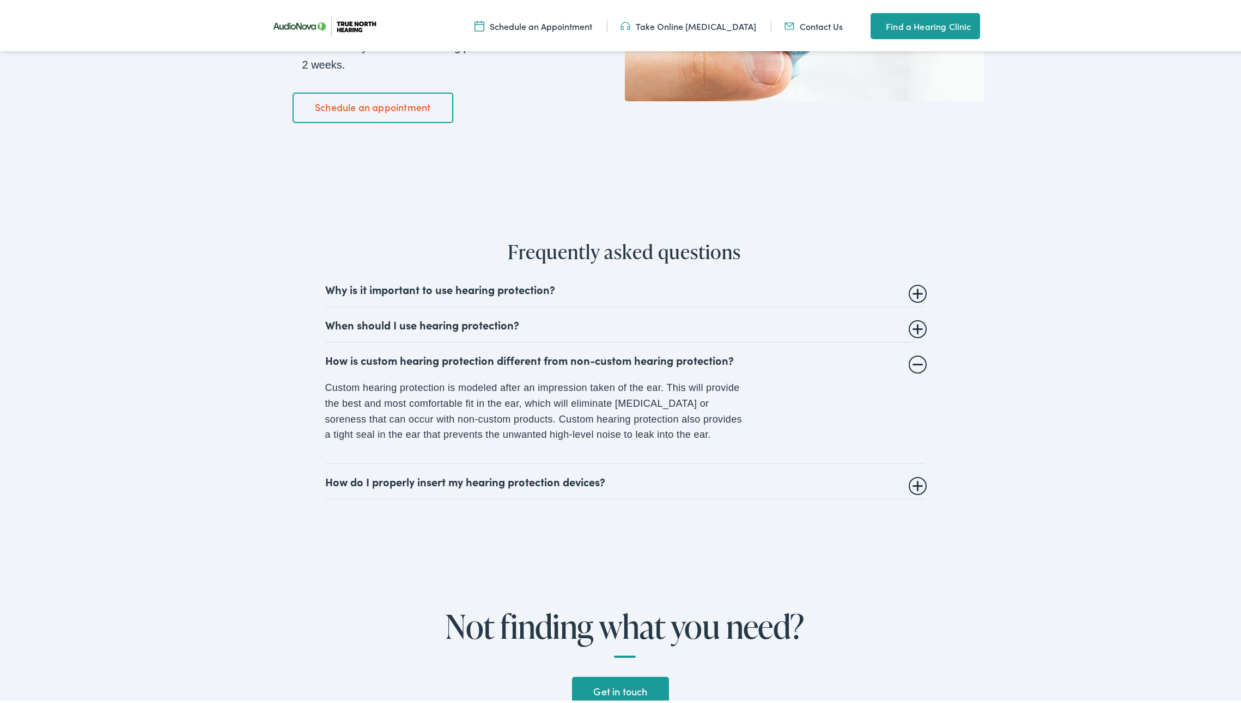
scroll to position [1878, 0]
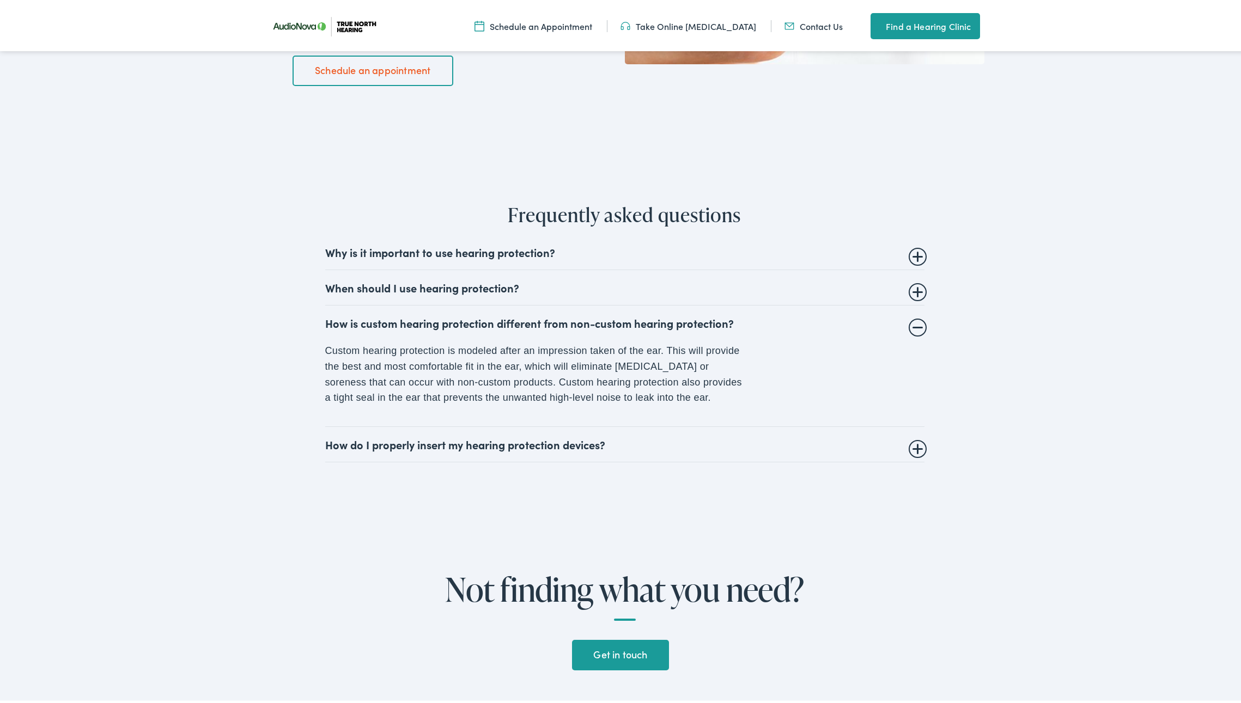
click at [915, 444] on summary "How do I properly insert my hearing protection devices?" at bounding box center [624, 442] width 599 height 13
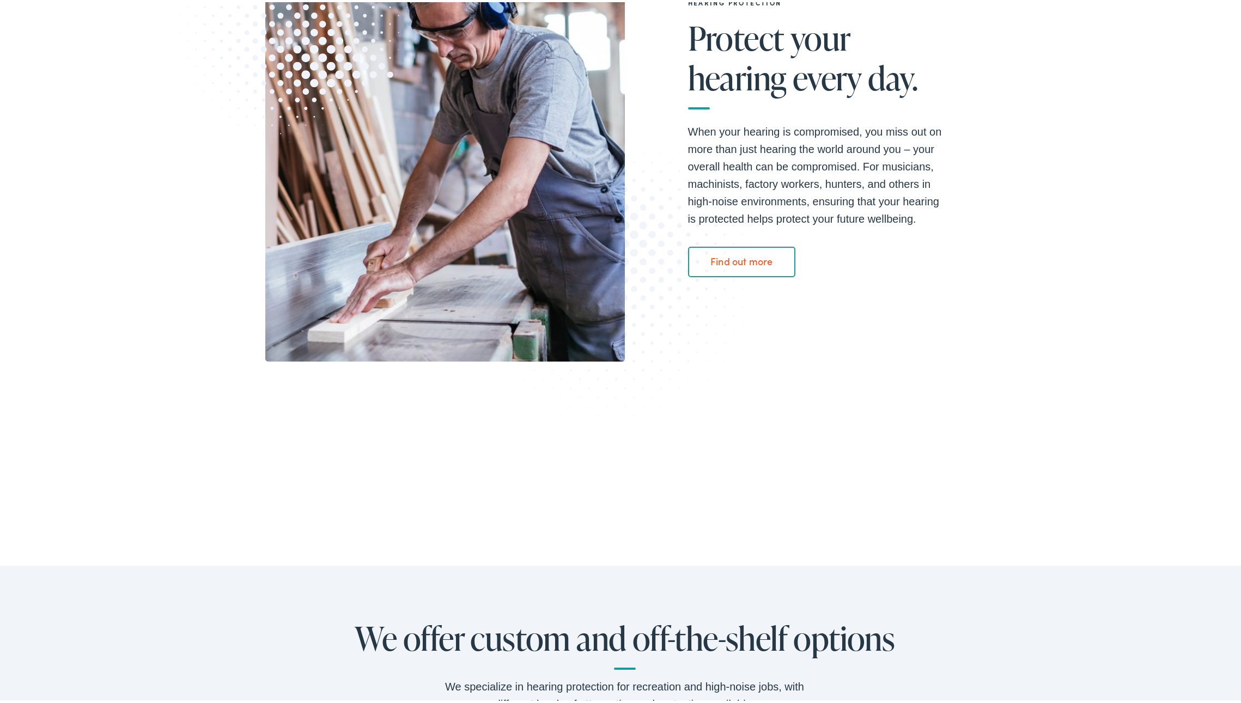
scroll to position [0, 0]
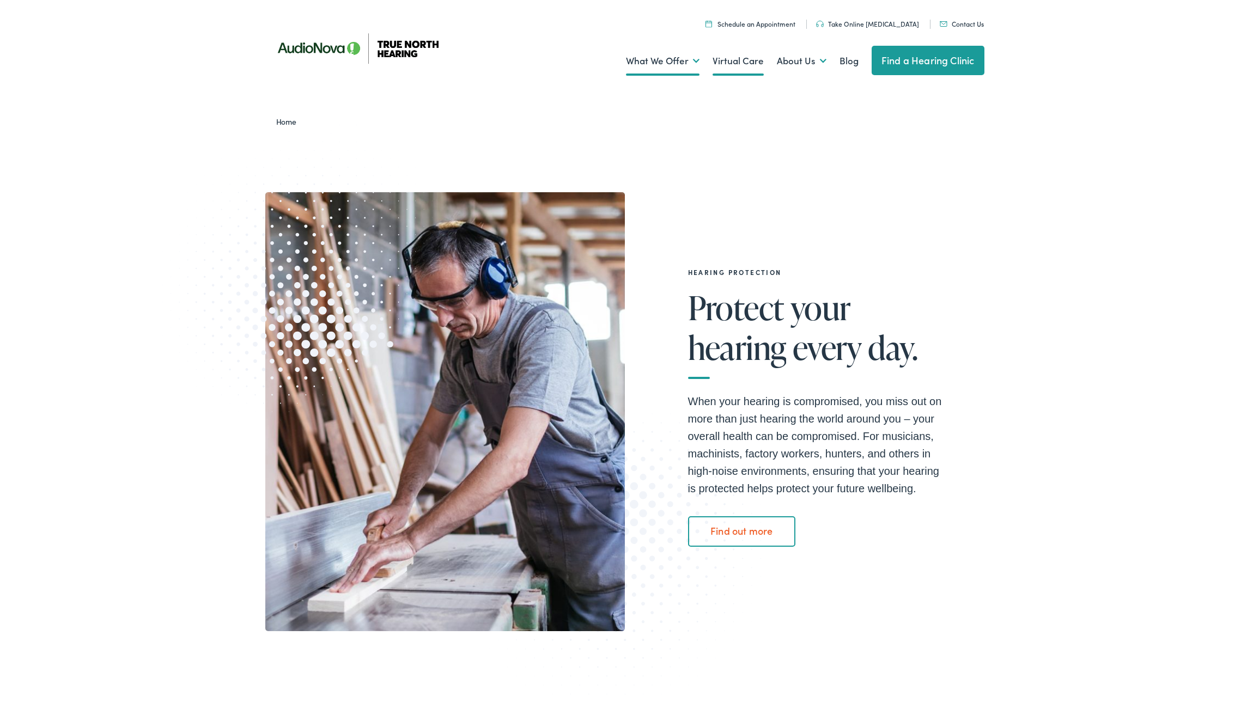
click at [746, 52] on link "Virtual Care" at bounding box center [737, 59] width 51 height 40
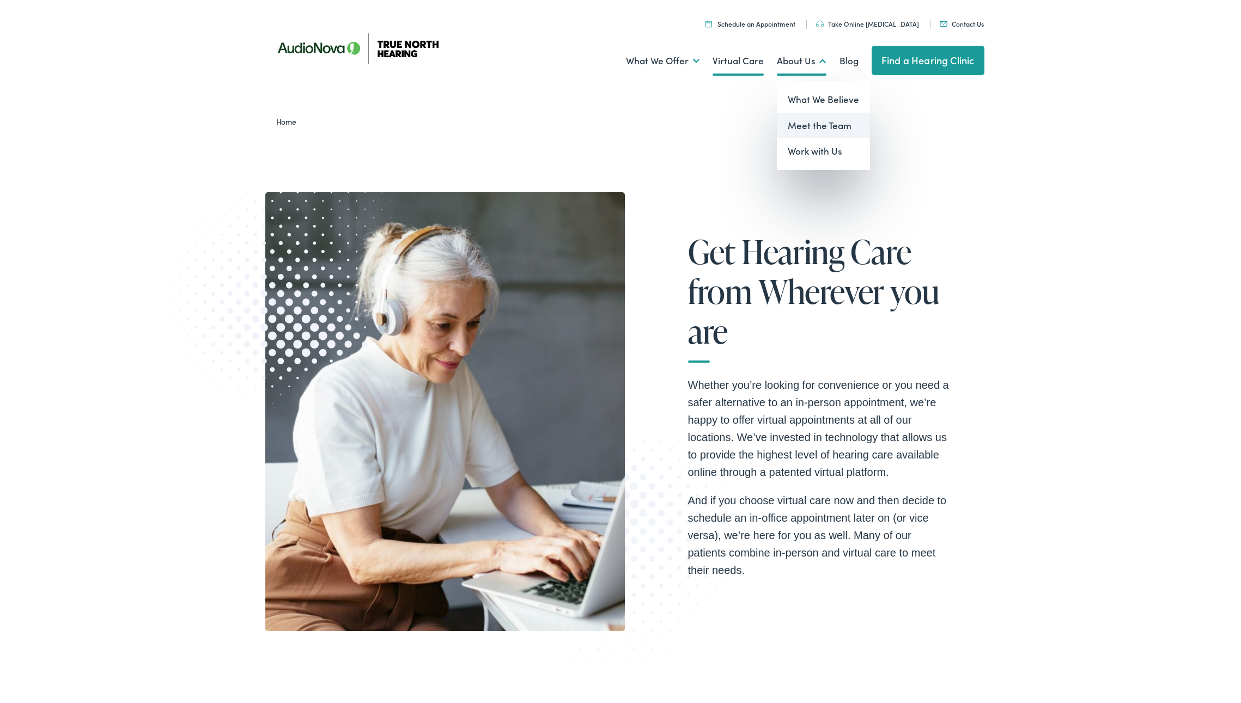
click at [788, 118] on link "Meet the Team" at bounding box center [823, 124] width 93 height 26
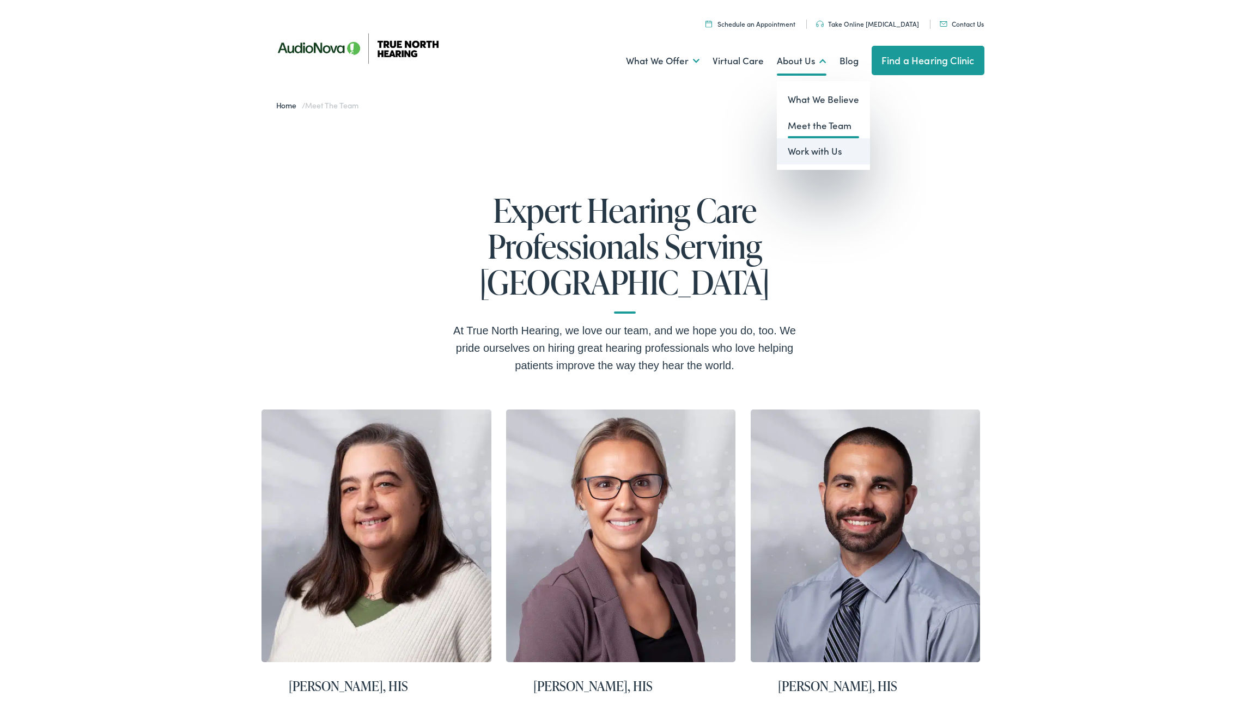
click at [810, 149] on link "Work with Us" at bounding box center [823, 149] width 93 height 26
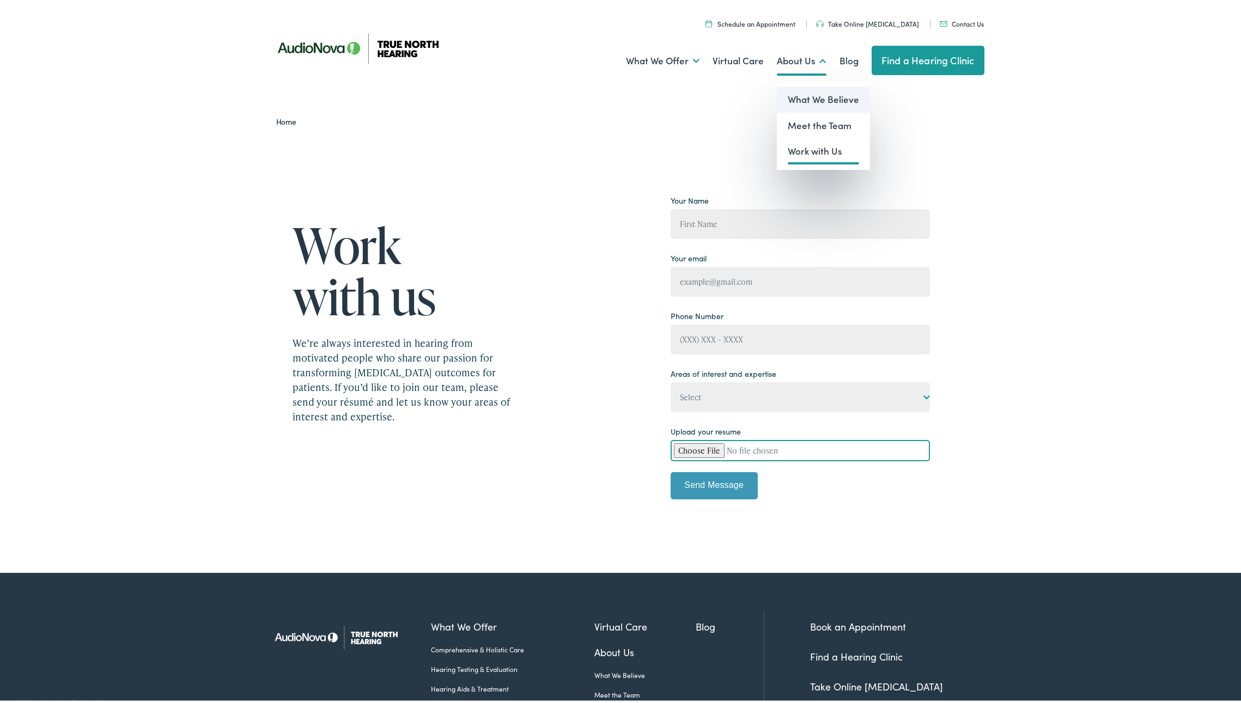
click at [813, 95] on link "What We Believe" at bounding box center [823, 97] width 93 height 26
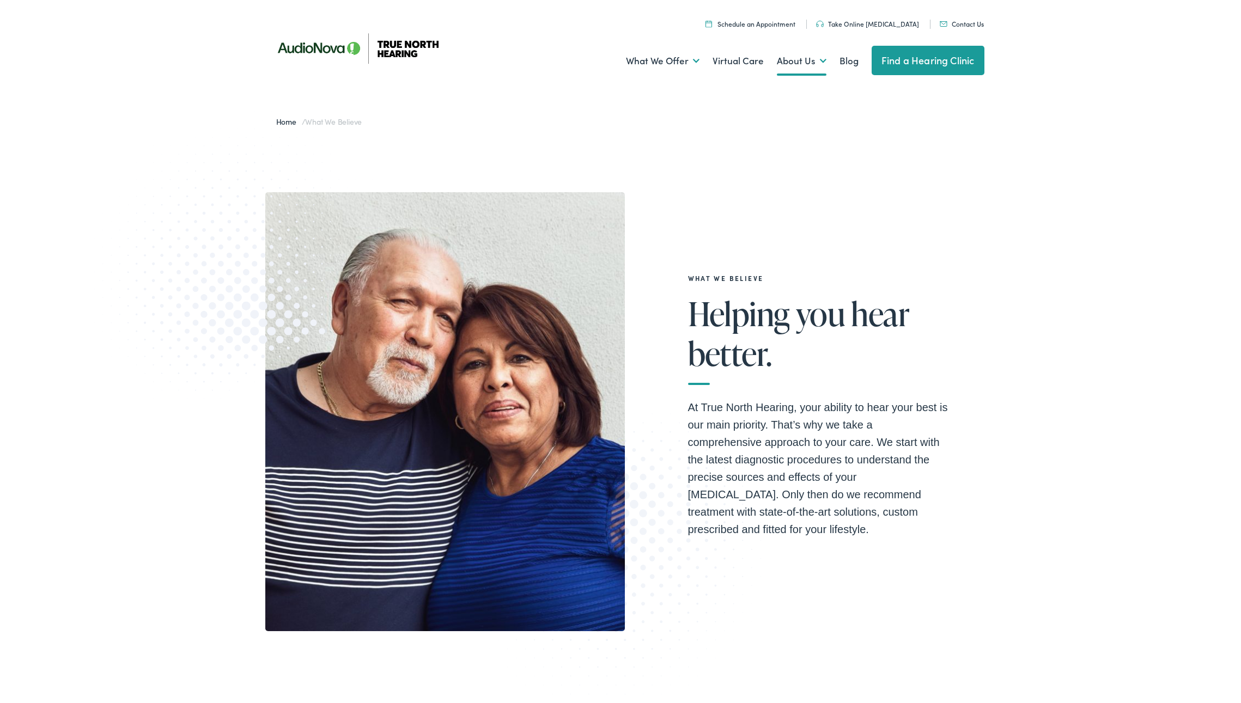
click at [402, 40] on img at bounding box center [363, 45] width 196 height 69
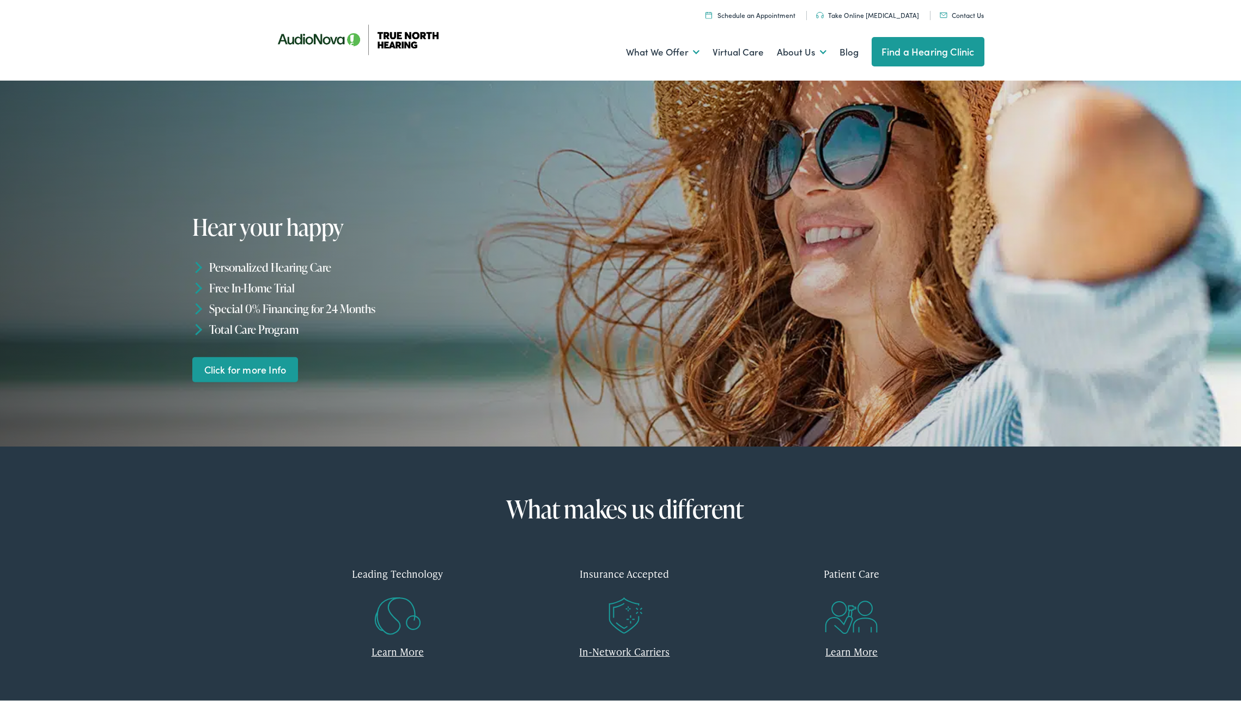
scroll to position [11, 0]
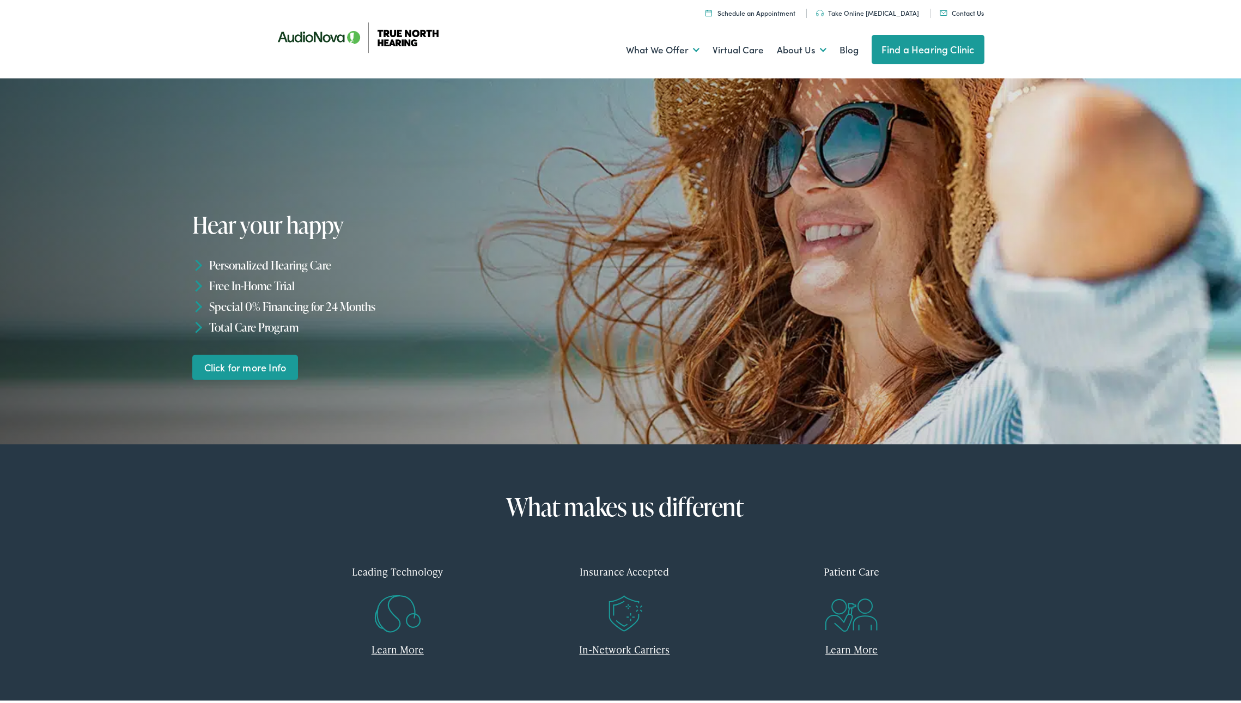
click at [242, 360] on link "Click for more Info" at bounding box center [245, 365] width 106 height 26
click at [248, 365] on link "Click for more Info" at bounding box center [245, 365] width 106 height 26
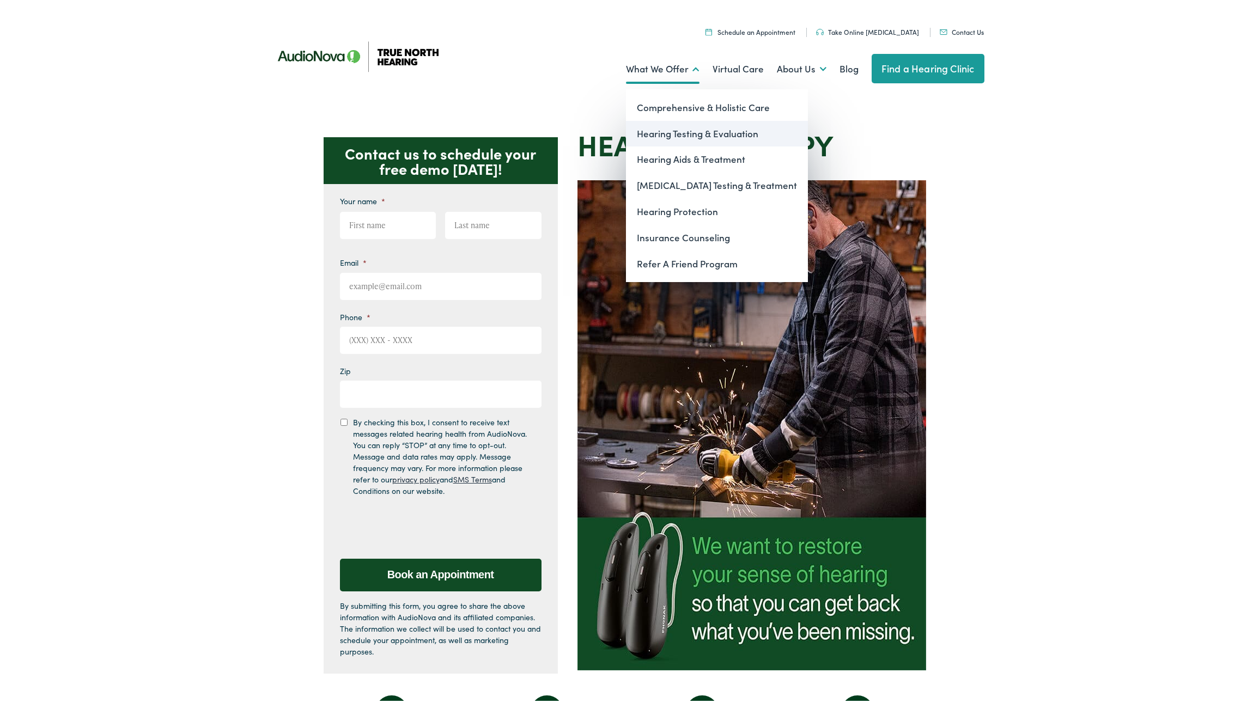
click at [658, 129] on link "Hearing Testing & Evaluation" at bounding box center [717, 132] width 182 height 26
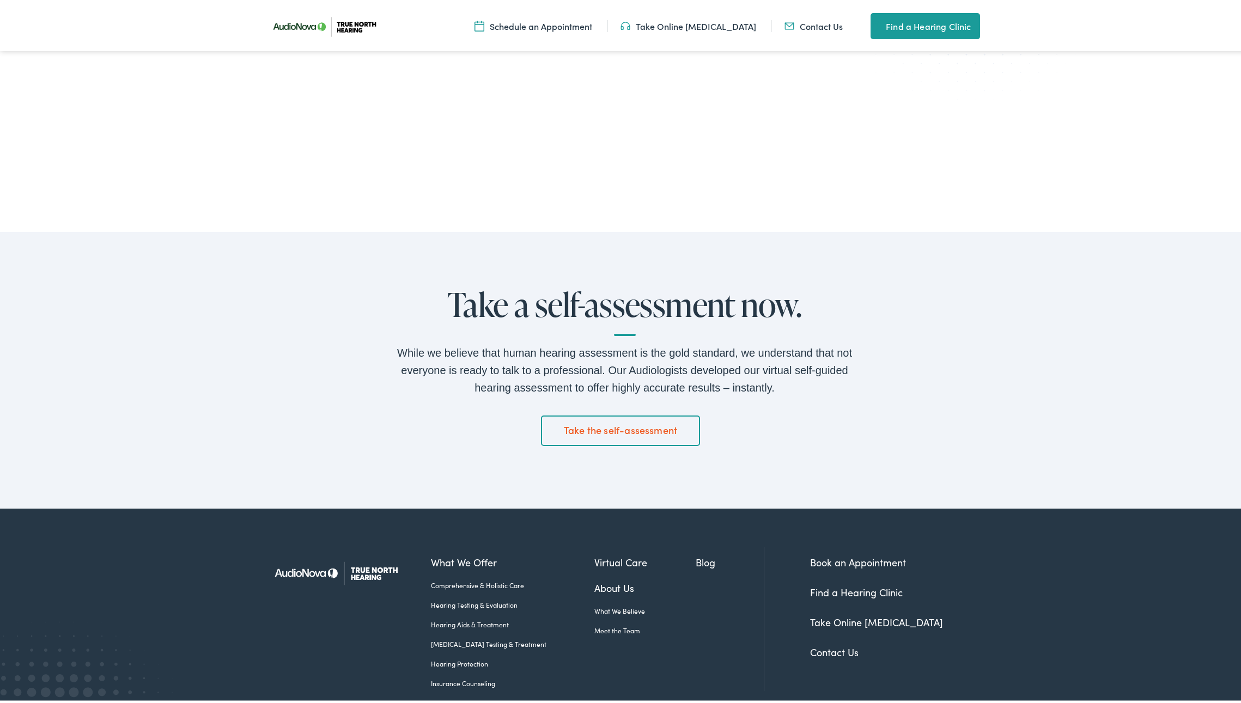
scroll to position [1610, 0]
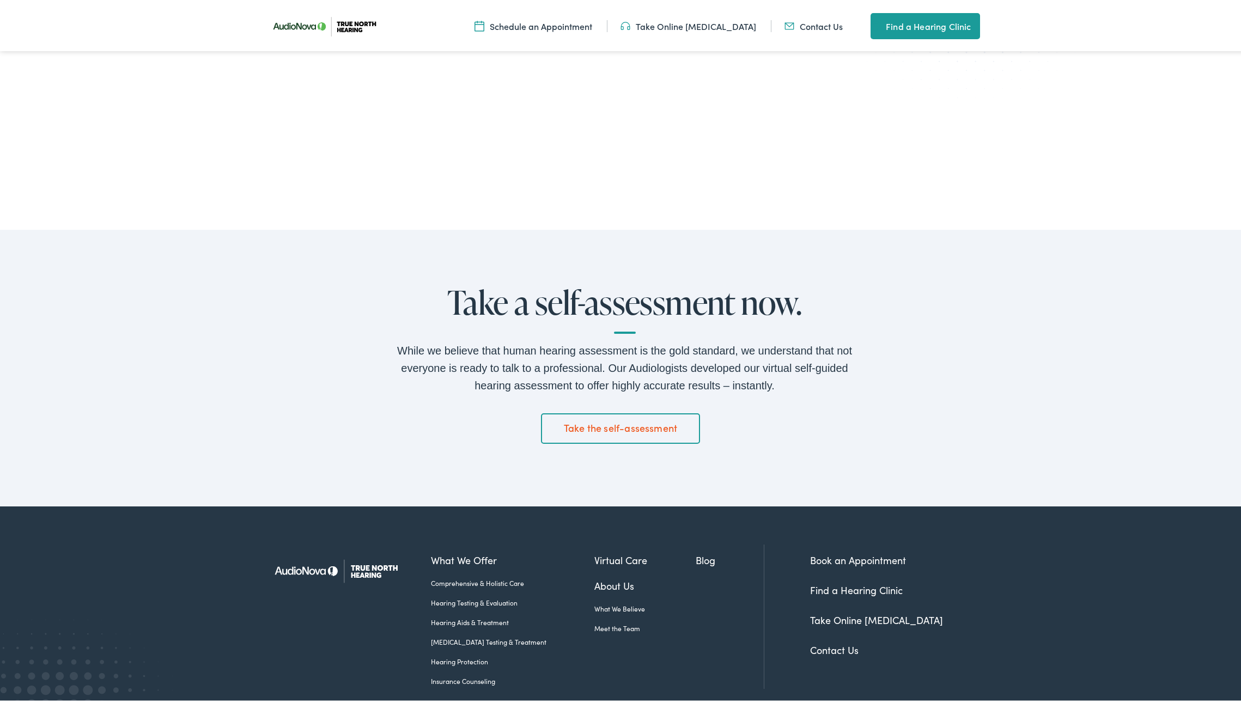
click at [582, 430] on link "Take the self-assessment" at bounding box center [620, 426] width 159 height 31
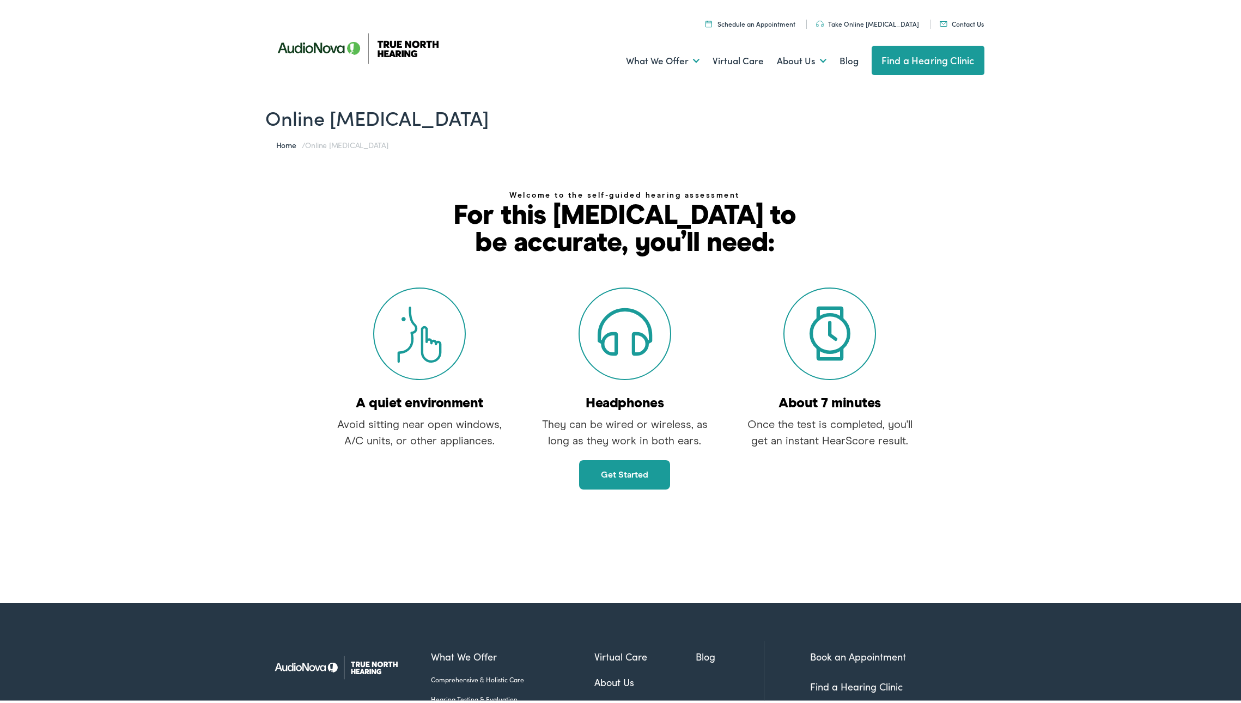
click at [403, 44] on img at bounding box center [363, 45] width 196 height 69
